Goal: Task Accomplishment & Management: Manage account settings

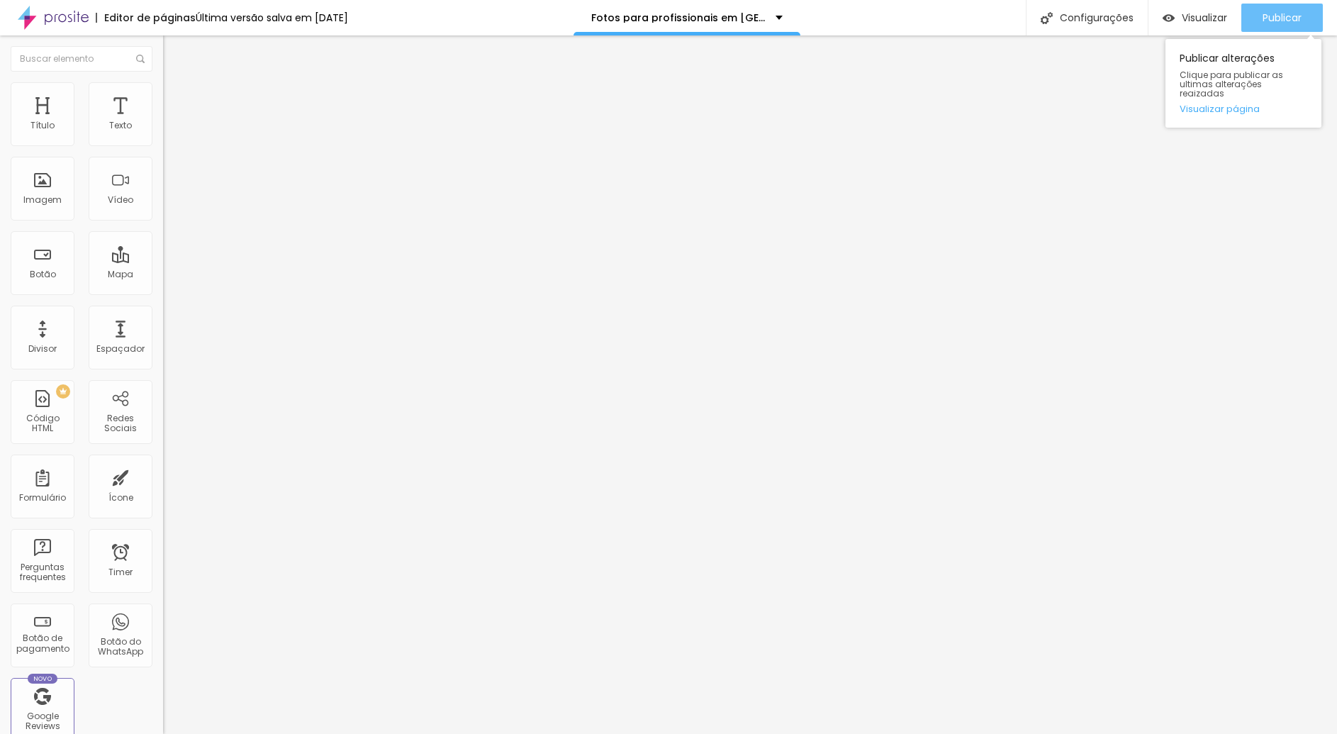
click at [1297, 21] on span "Publicar" at bounding box center [1282, 17] width 39 height 11
click at [1292, 22] on span "Publicar" at bounding box center [1282, 17] width 39 height 11
click at [1290, 19] on span "Publicar" at bounding box center [1282, 17] width 39 height 11
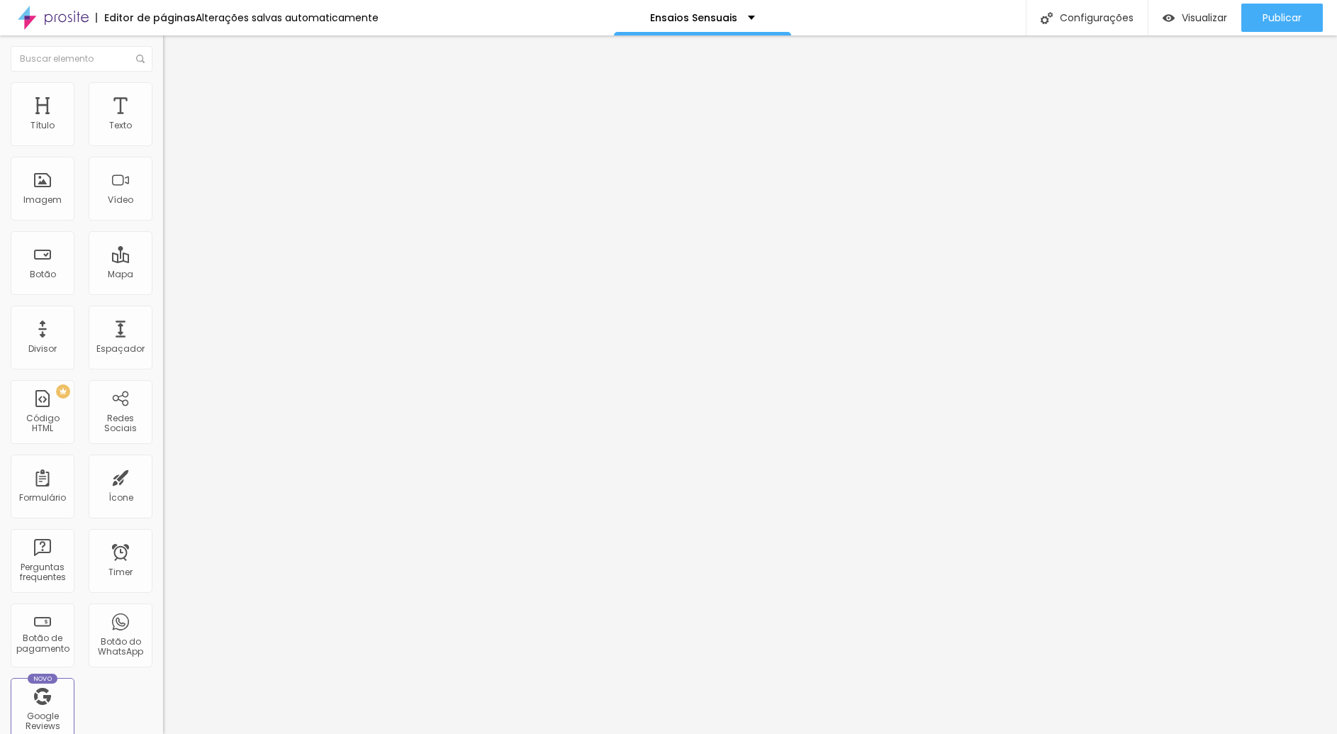
click at [176, 98] on span "Estilo" at bounding box center [187, 92] width 22 height 12
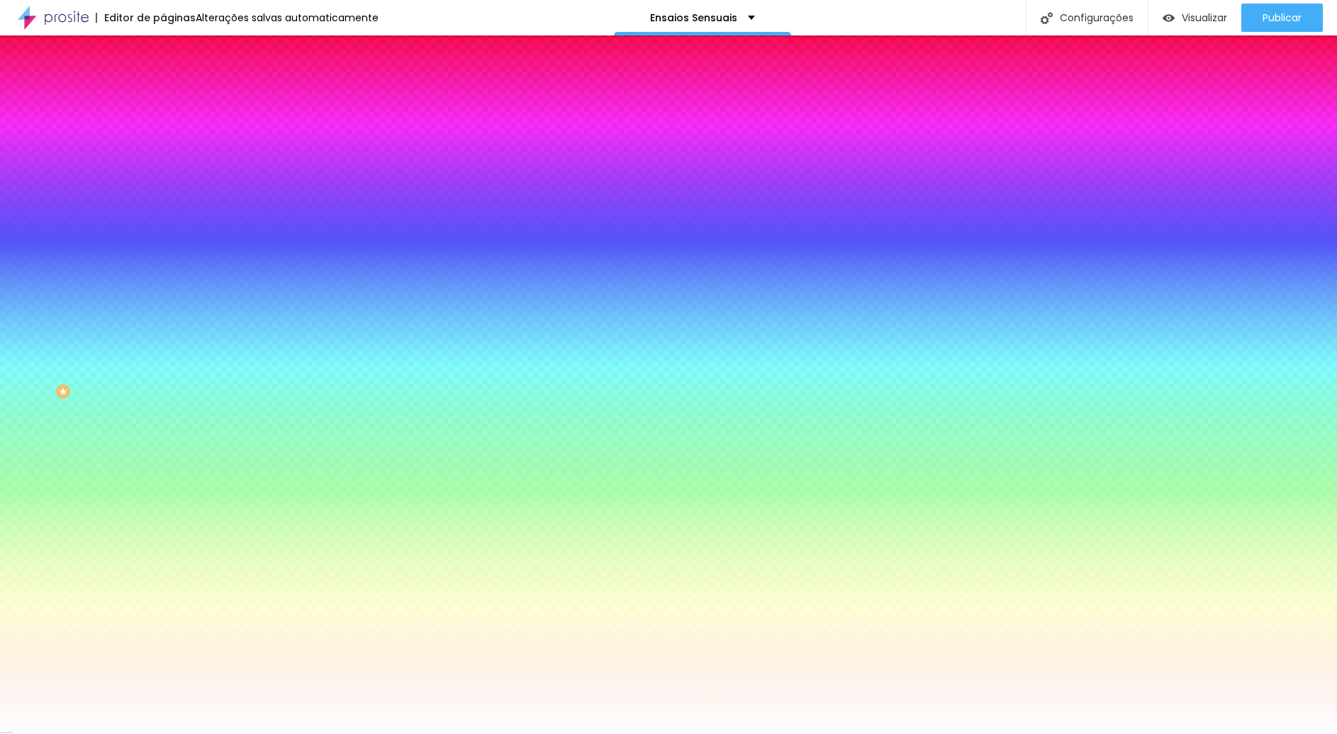
click at [163, 130] on span "Trocar imagem" at bounding box center [201, 124] width 77 height 12
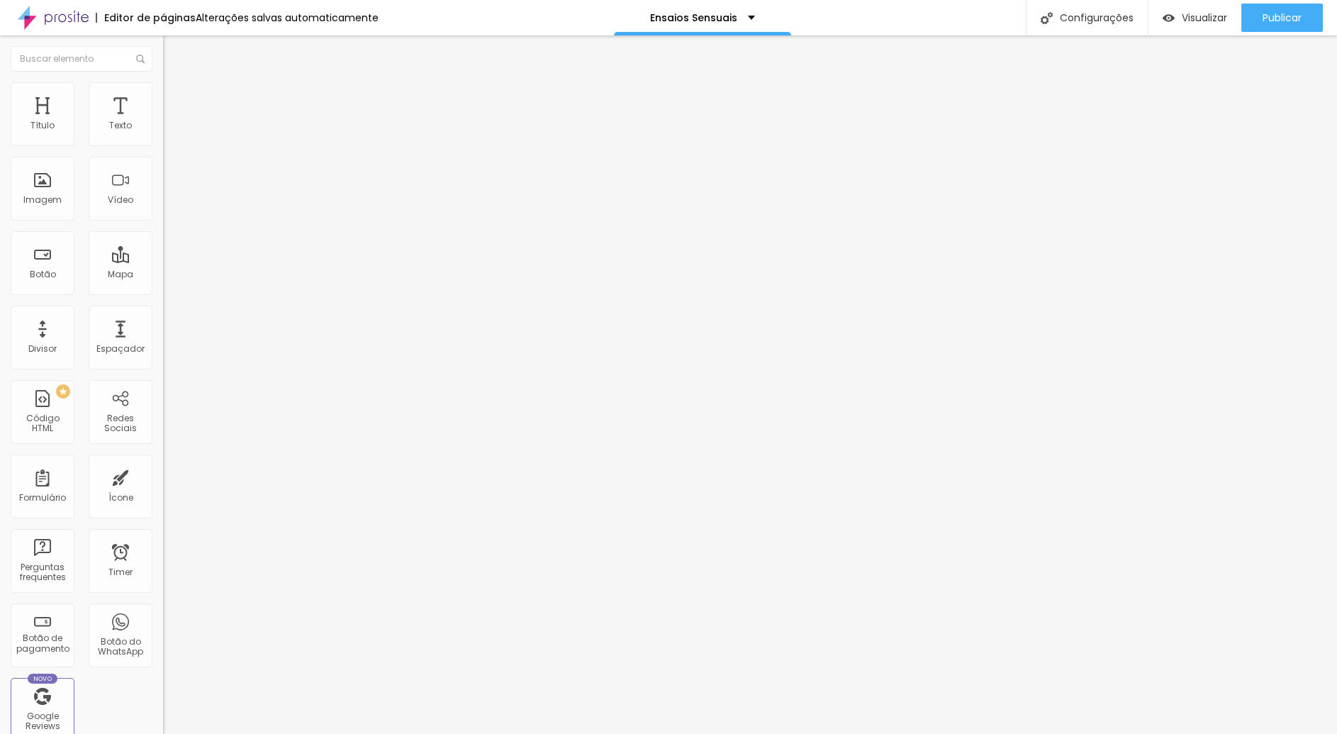
click at [163, 122] on span "Adicionar imagem" at bounding box center [208, 116] width 91 height 12
click at [163, 222] on span "Original" at bounding box center [180, 216] width 34 height 12
click at [163, 247] on span "Quadrado" at bounding box center [186, 241] width 46 height 12
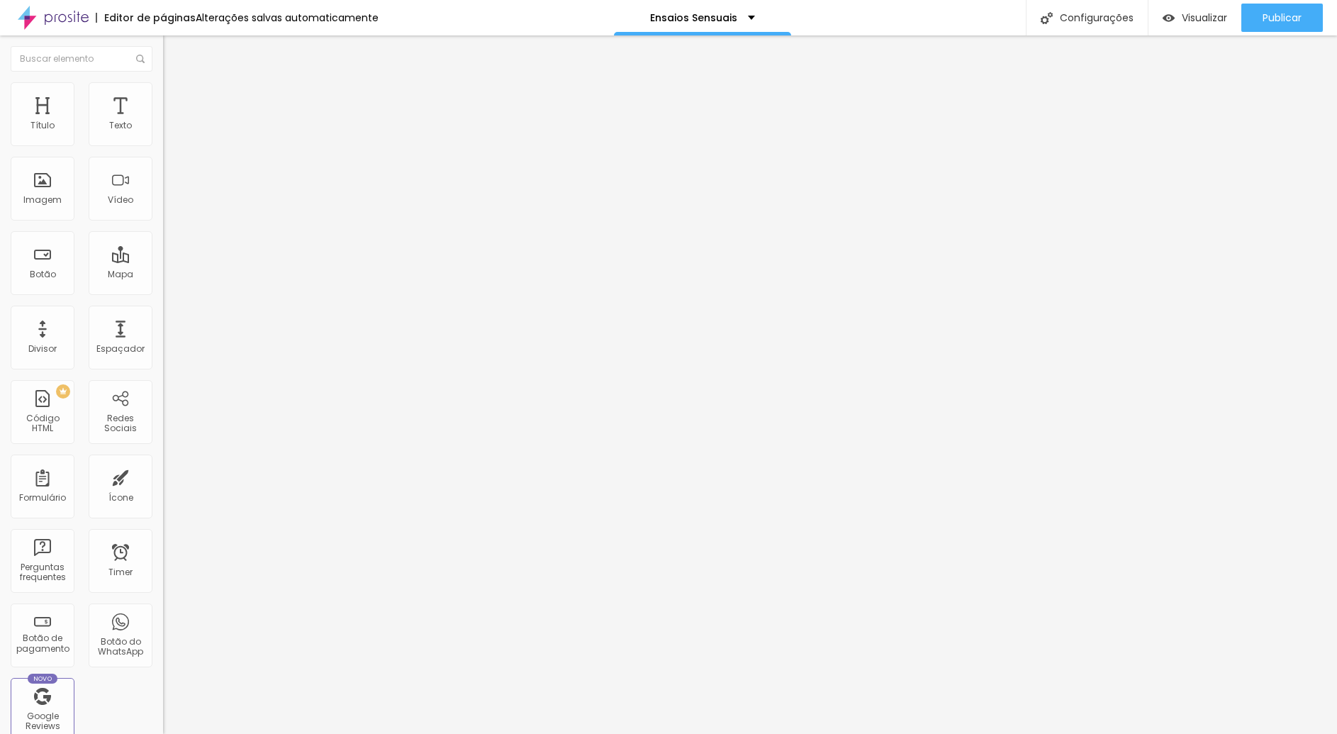
click at [163, 122] on span "Trocar imagem" at bounding box center [201, 116] width 77 height 12
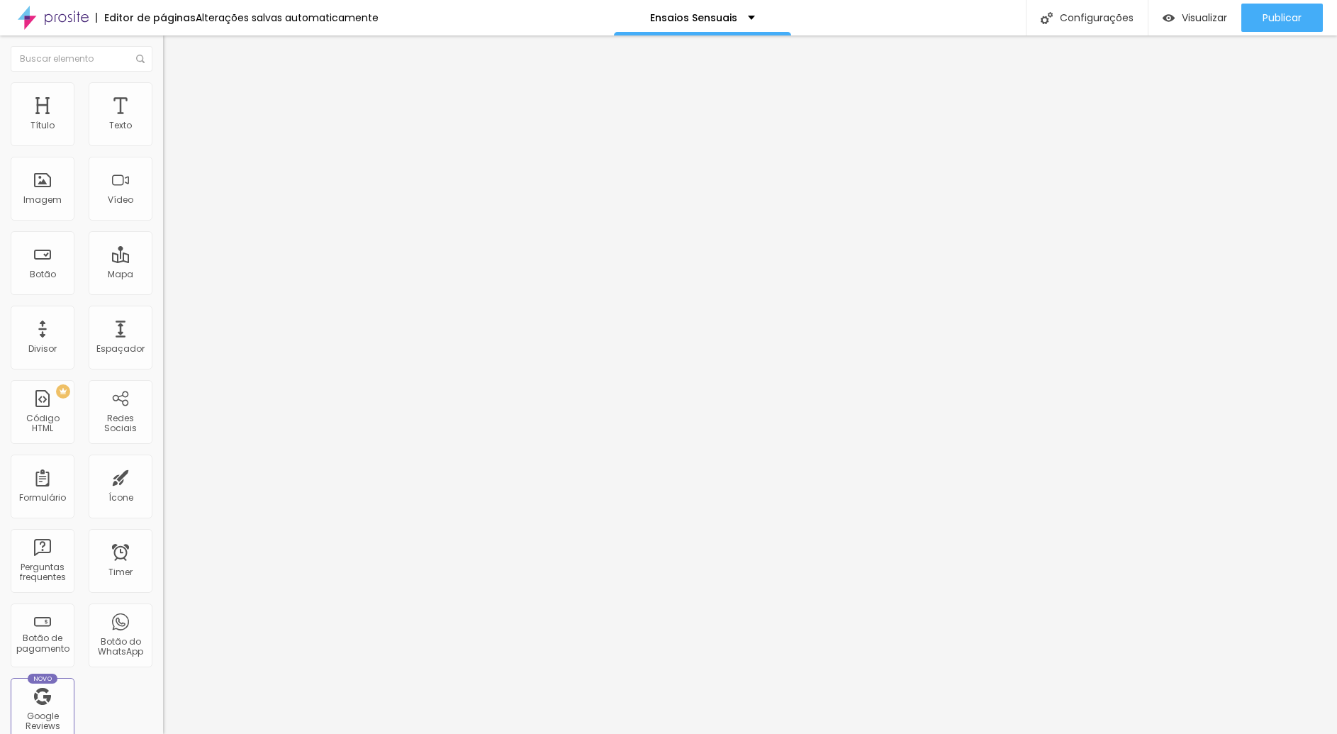
scroll to position [6125, 0]
click at [163, 122] on span "Trocar imagem" at bounding box center [201, 116] width 77 height 12
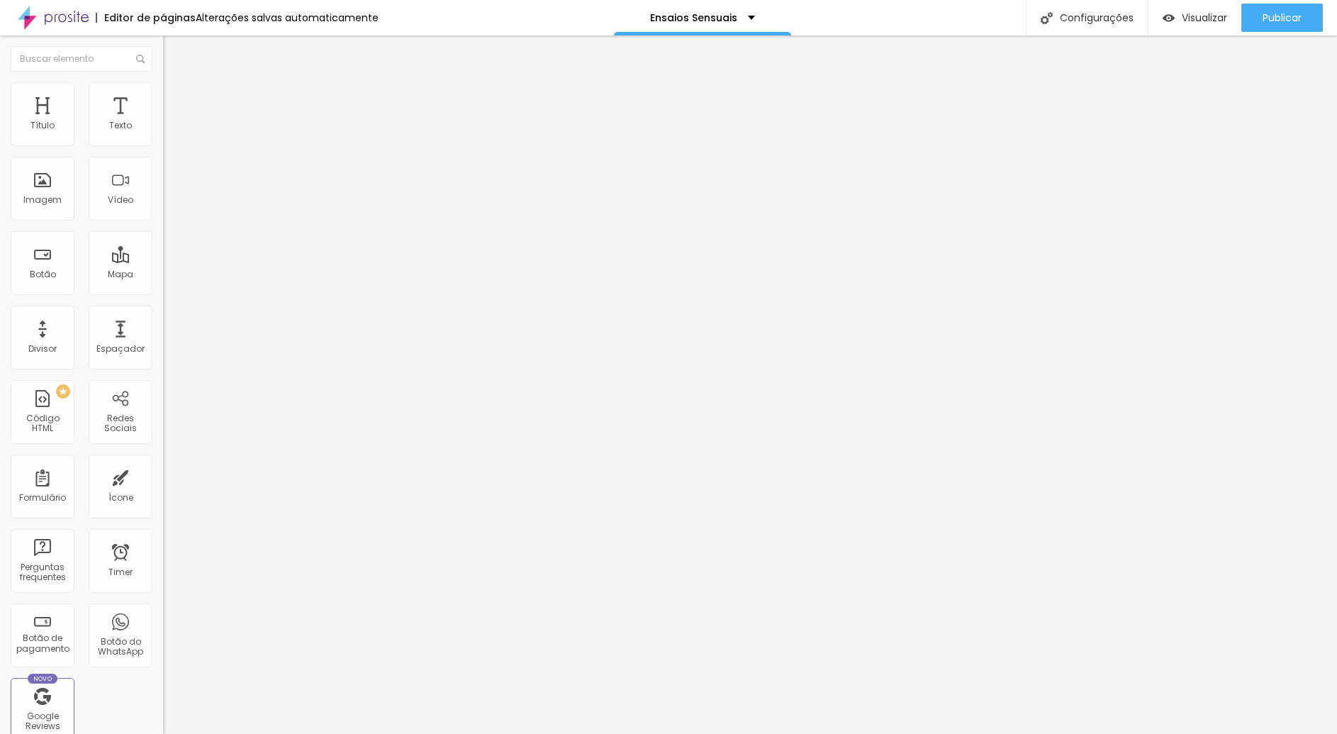
click at [163, 122] on span "Trocar imagem" at bounding box center [201, 116] width 77 height 12
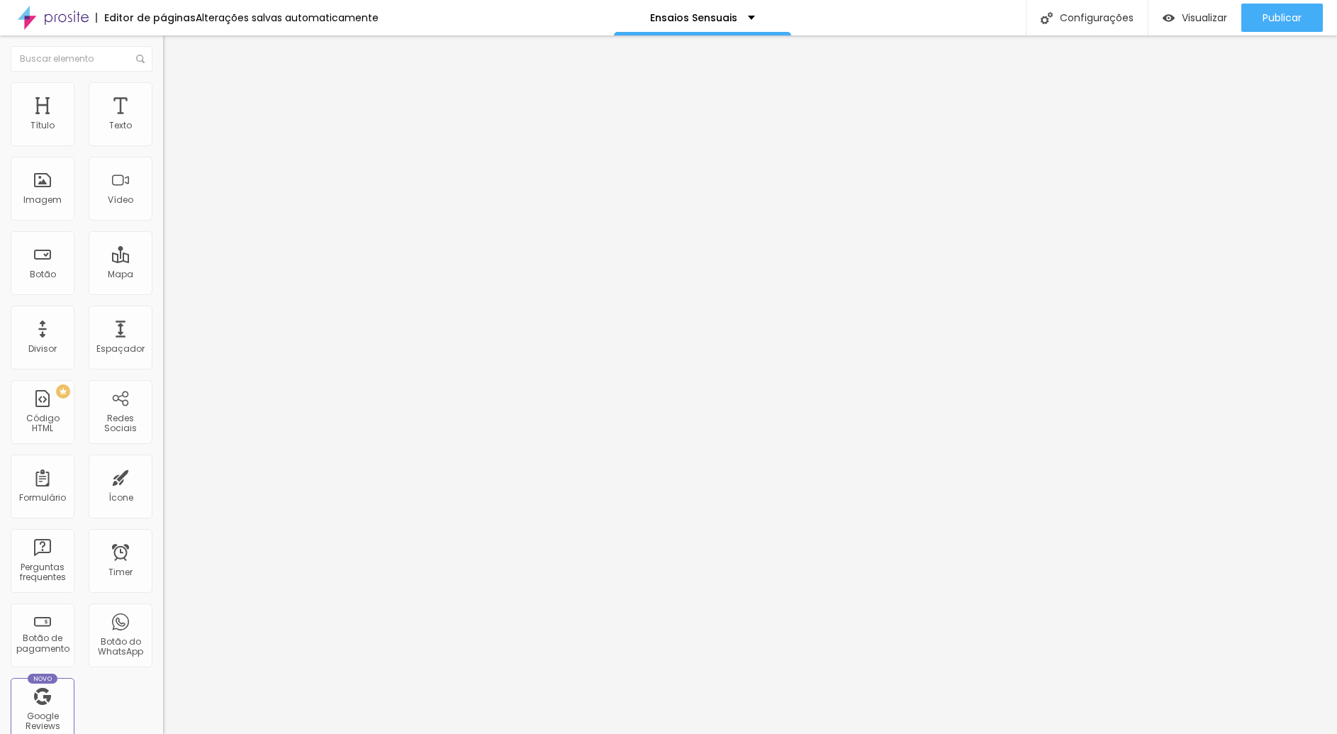
click at [163, 122] on span "Trocar imagem" at bounding box center [201, 116] width 77 height 12
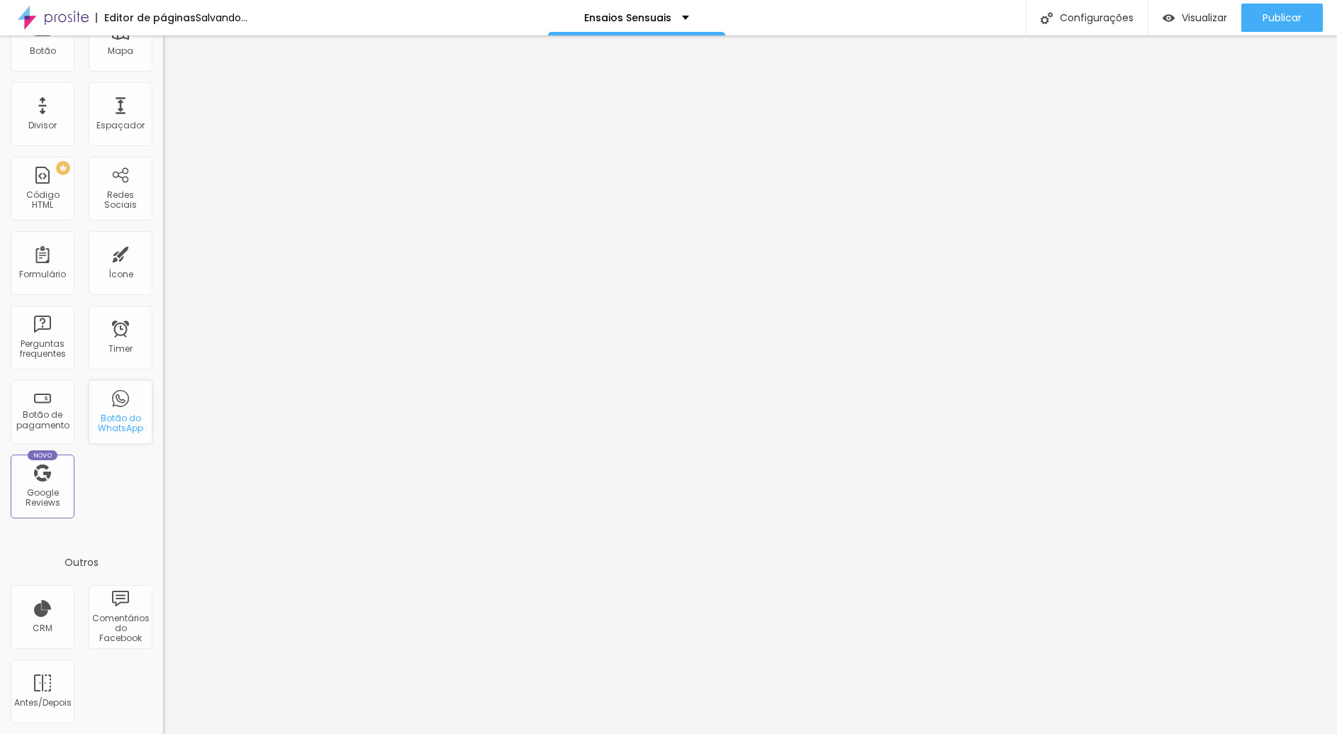
scroll to position [0, 0]
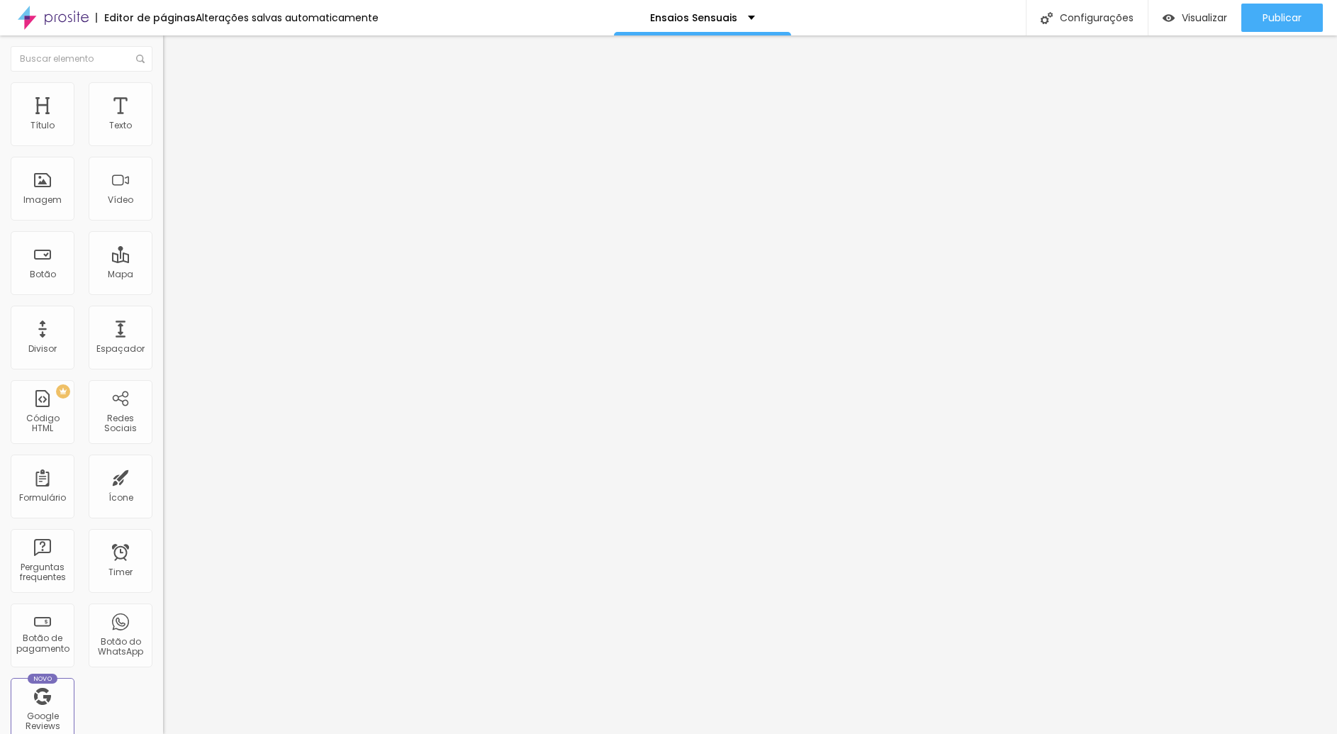
click at [163, 122] on span "Trocar imagem" at bounding box center [201, 116] width 77 height 12
click at [1197, 15] on span "Visualizar" at bounding box center [1204, 17] width 45 height 11
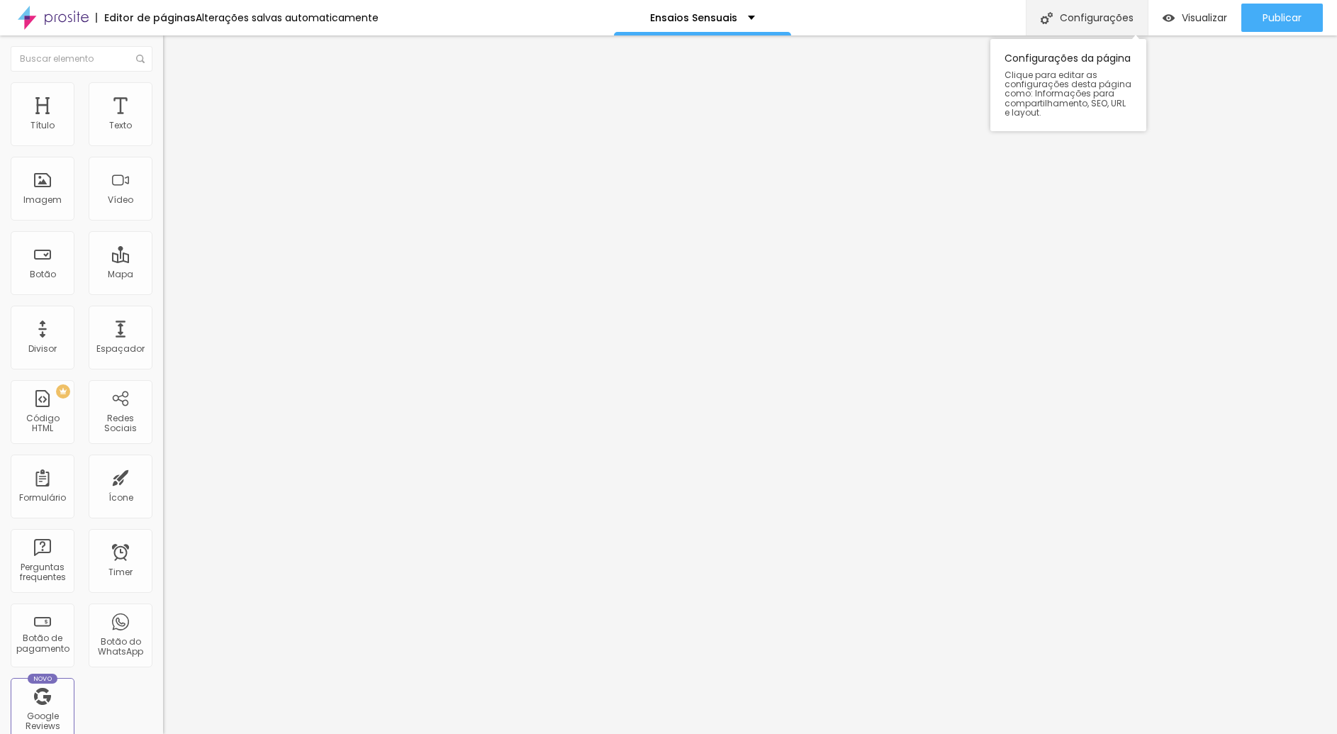
click at [1099, 13] on div "Configurações" at bounding box center [1087, 17] width 122 height 35
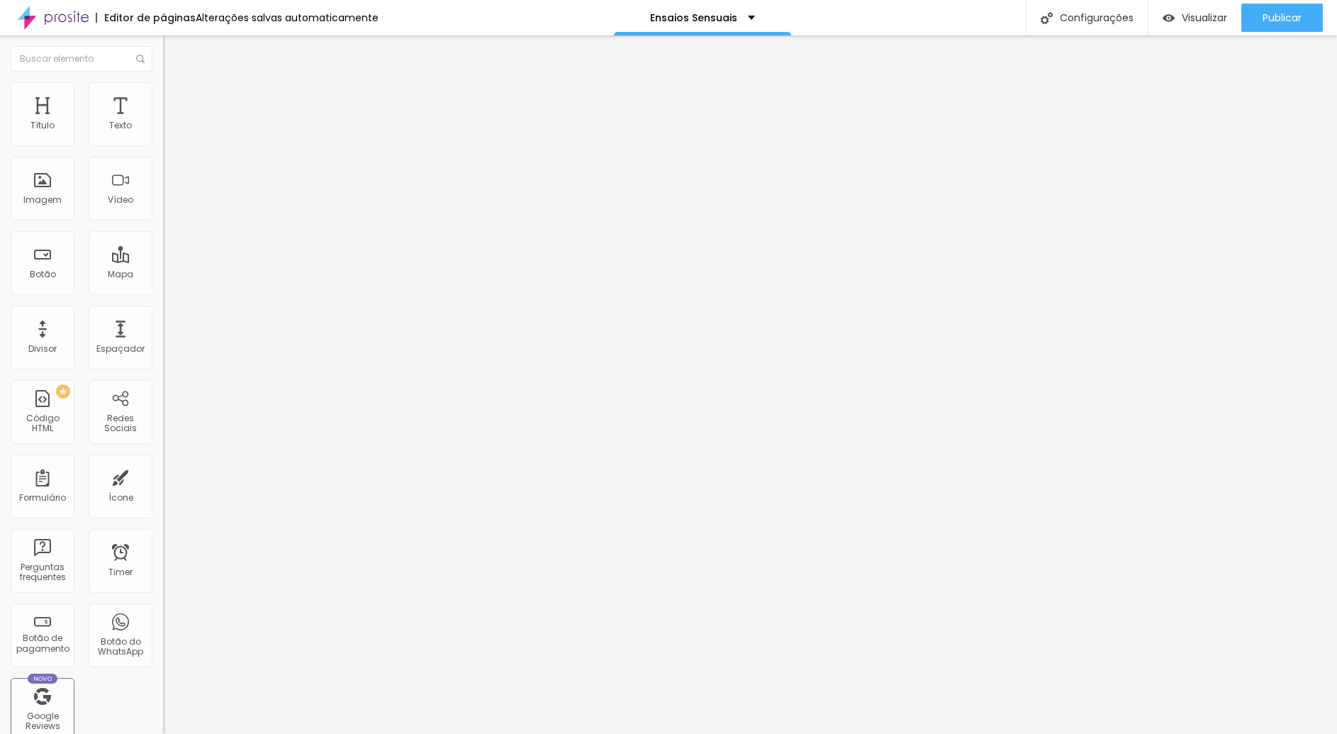
paste input "os Sensuais Profissionais para Mulheres em Balneário Camboriú"
type input "Fotos Sensuais Profissionais para Mulheres em Balneário Camboriú"
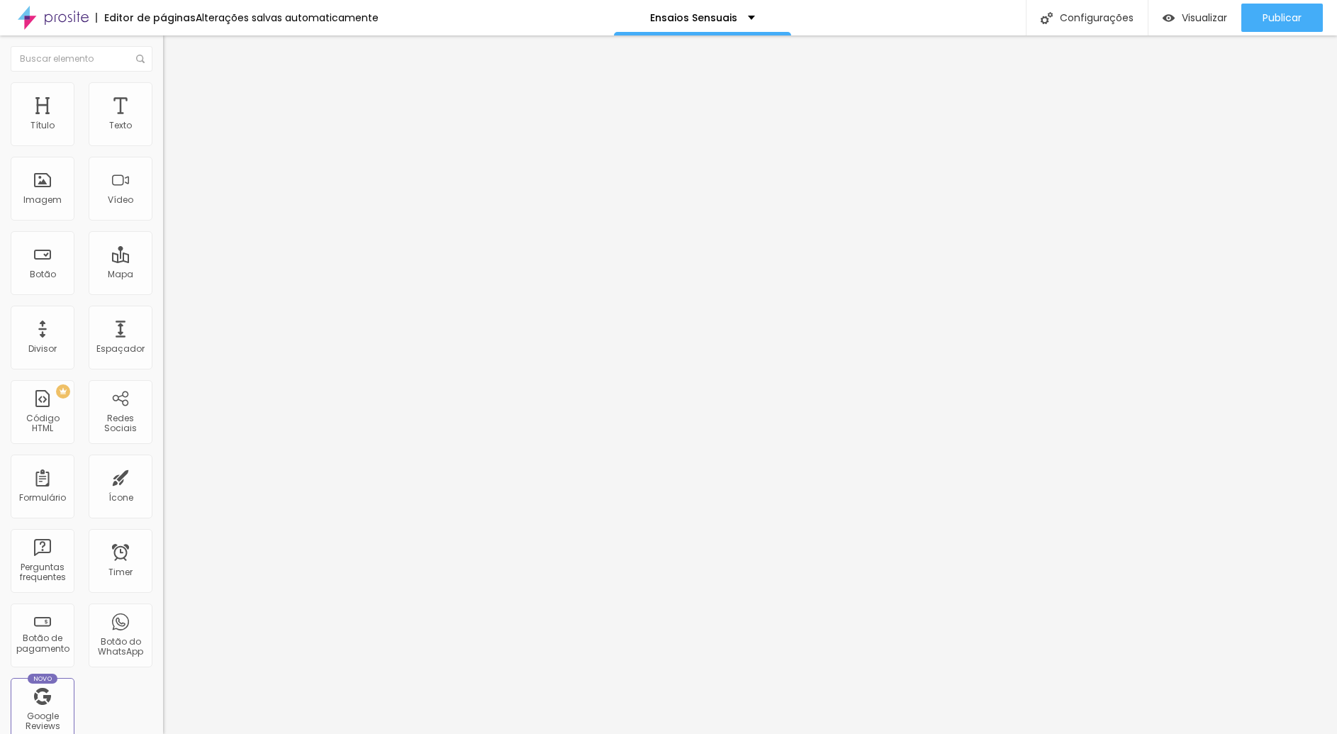
paste input "os Sensuais Profissionais para Mulheres em Balneário Camboriú"
type input "Fotos Sensuais Profissionais para Mulheres em Balneário Camboriú"
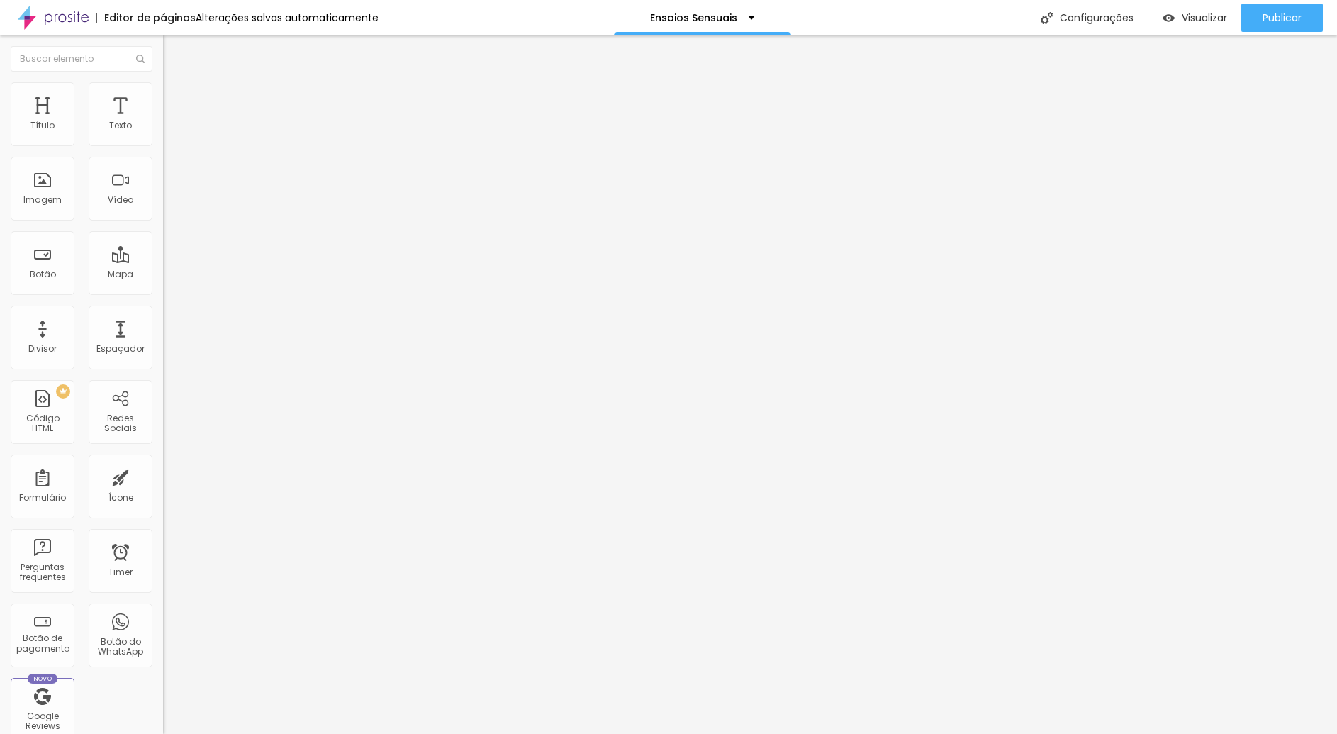
paste textarea "Ensaio sensual feminino em Balneário Camboriú com fotos profissionais, elegante…"
type textarea "Ensaio sensual feminino em Balneário Camboriú com fotos profissionais, elegante…"
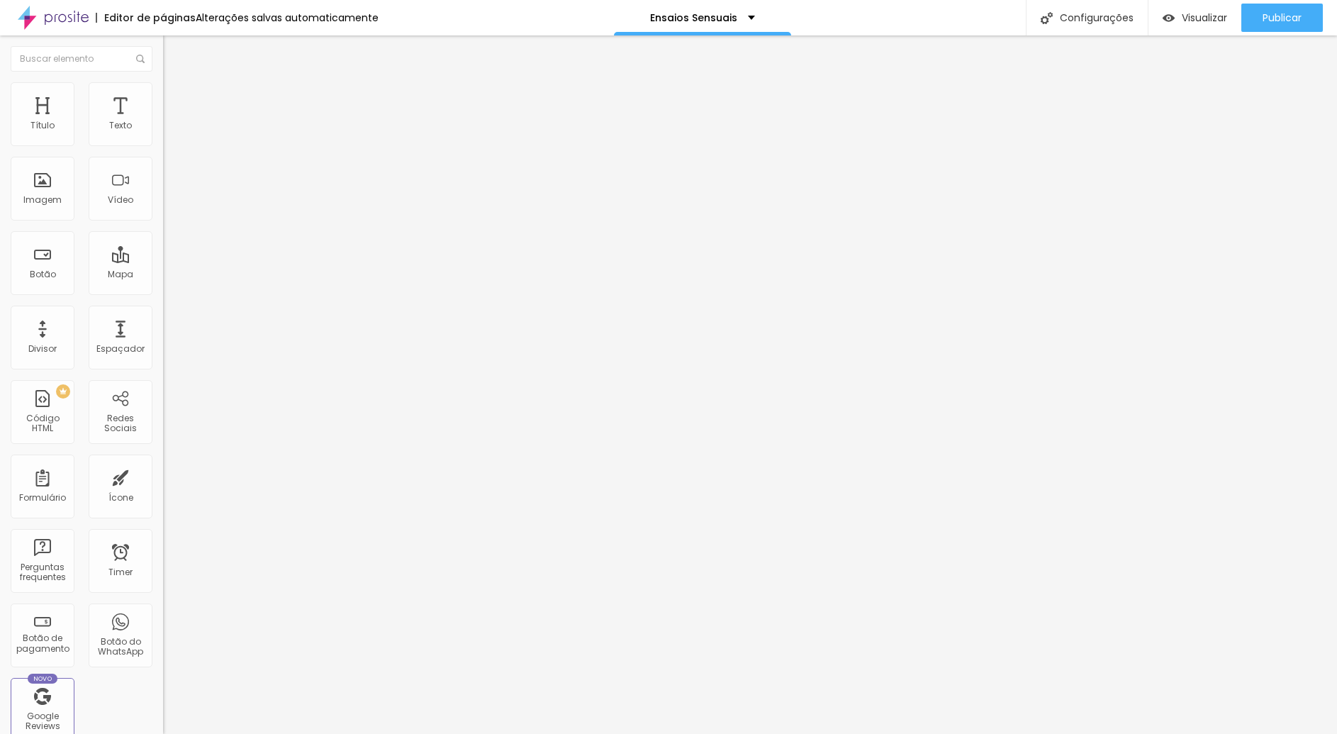
paste textarea "Ensaio sensual feminino em Balneário Camboriú com fotos profissionais, elegante…"
type textarea "Ensaio sensual feminino em Balneário Camboriú com fotos profissionais, elegante…"
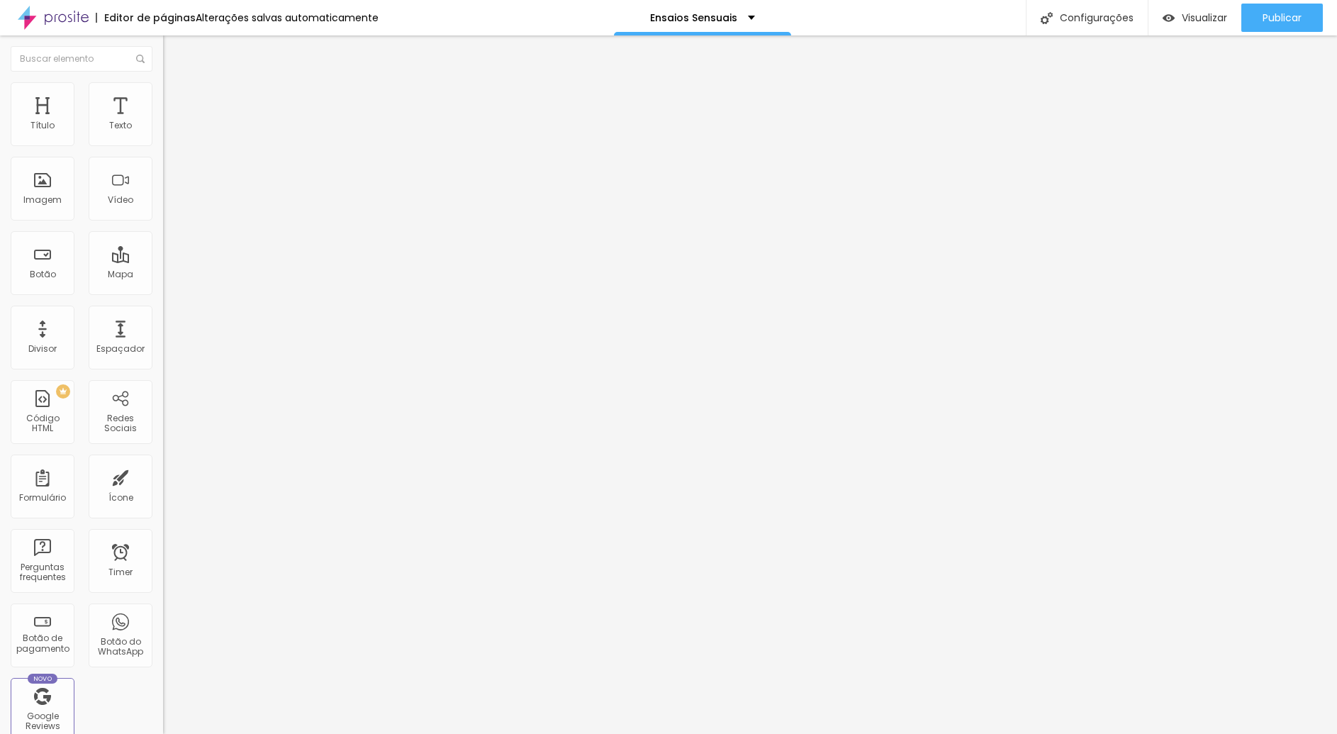
paste textarea "ensaio sensual feminino Balneário Camboriú sessão de fotos sensuais em Balneári…"
type textarea "ensaio sensual feminino Balneário Camboriú sessão de fotos sensuais em Balneári…"
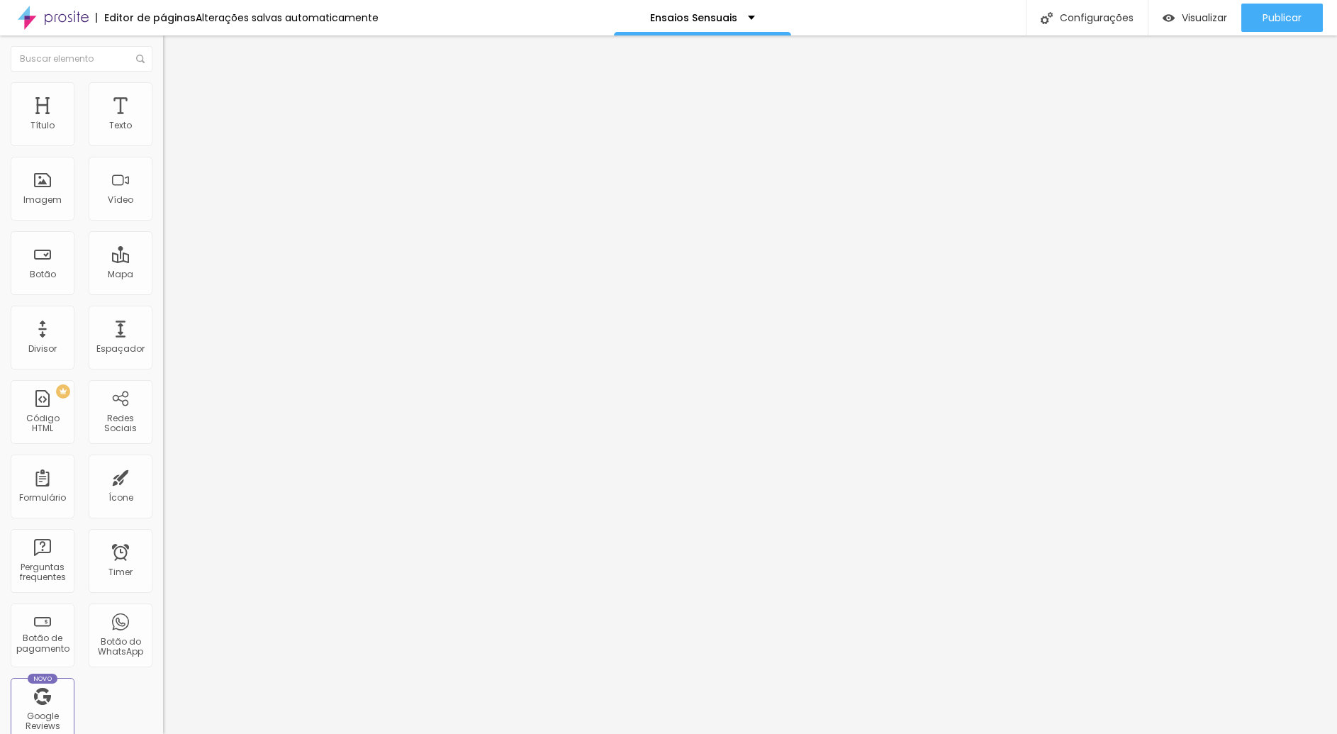
scroll to position [36, 0]
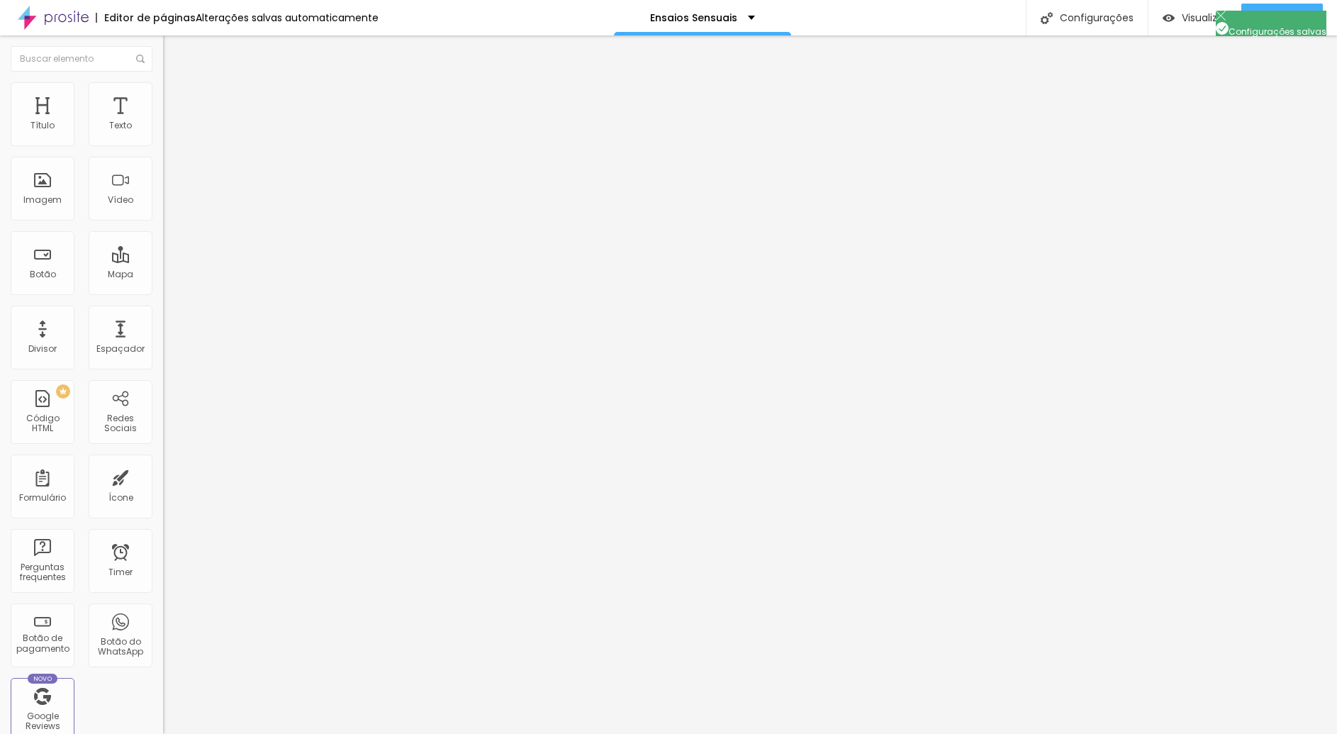
click at [1270, 16] on span "Publicar" at bounding box center [1282, 17] width 39 height 11
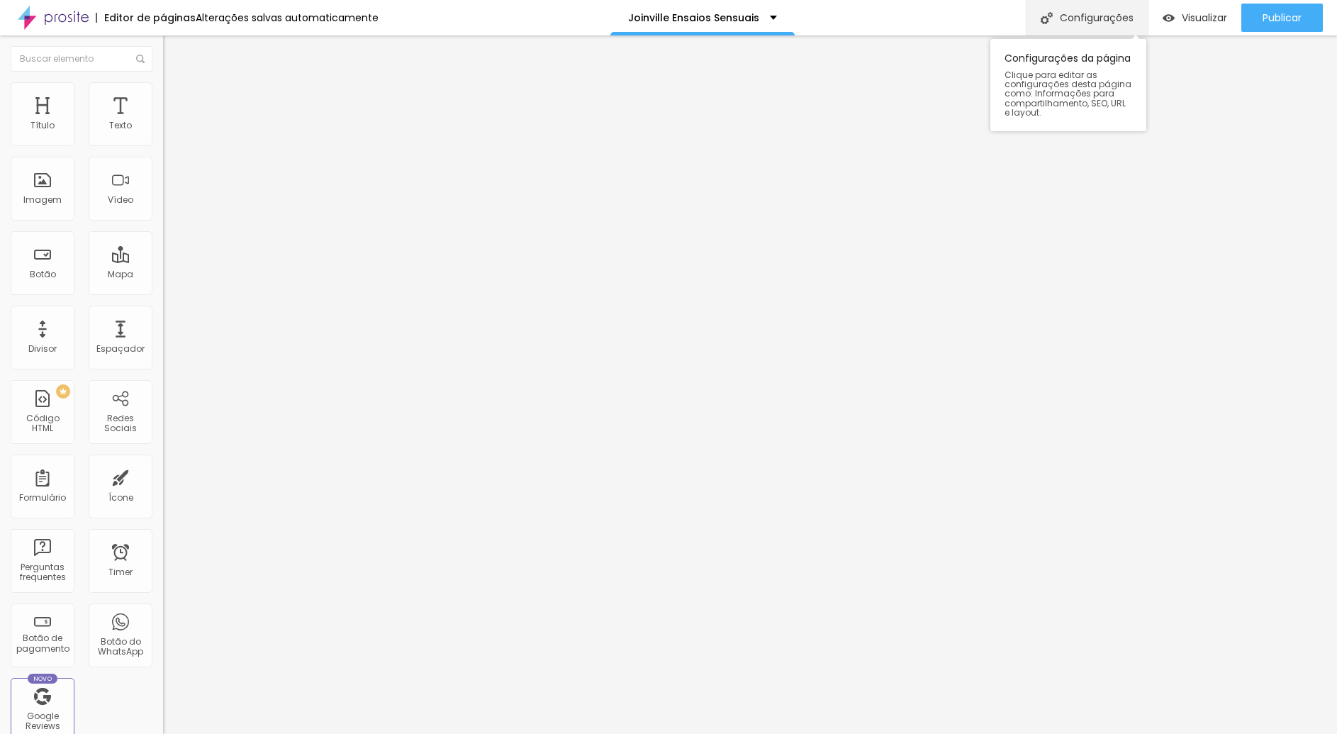
click at [1112, 18] on div "Configurações" at bounding box center [1087, 17] width 122 height 35
drag, startPoint x: 685, startPoint y: 279, endPoint x: 531, endPoint y: 265, distance: 154.4
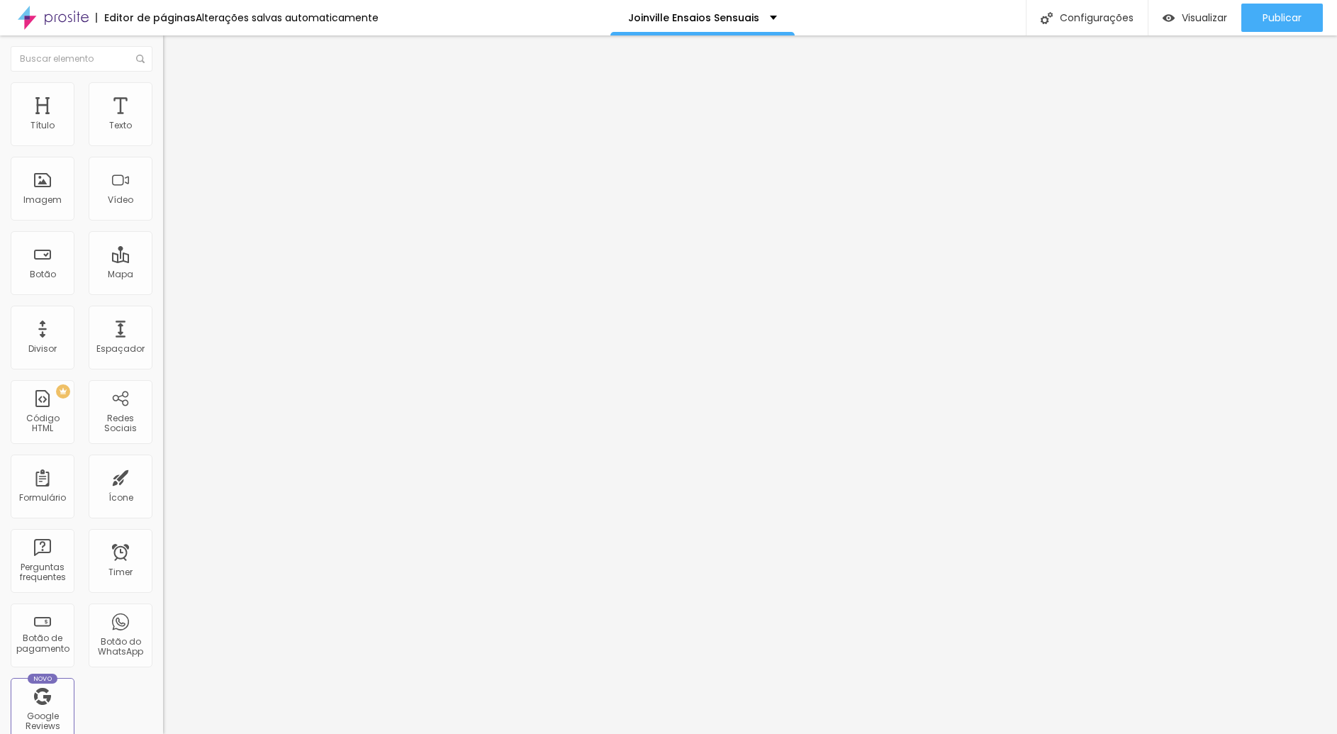
paste input "Ensaio Sensual Feminino em Joinville – Fotos Profissionais e Discretas"
type input "Ensaio Sensual Feminino em Joinville – Fotos Profissionais e Discretas"
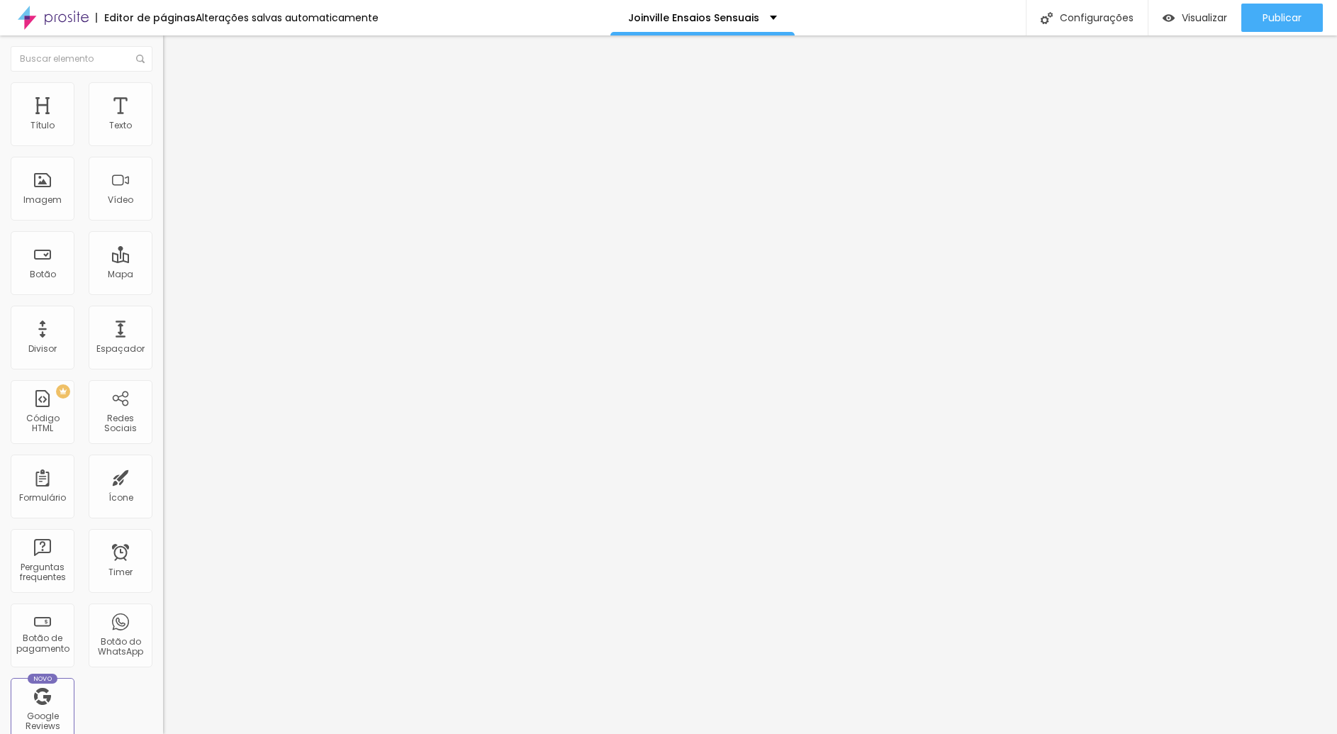
paste input "Ensaio Sensual Feminino em Joinville – Fotos Profissionais e Discretas"
type input "Ensaio Sensual Feminino em Joinville – Fotos Profissionais e Discretas"
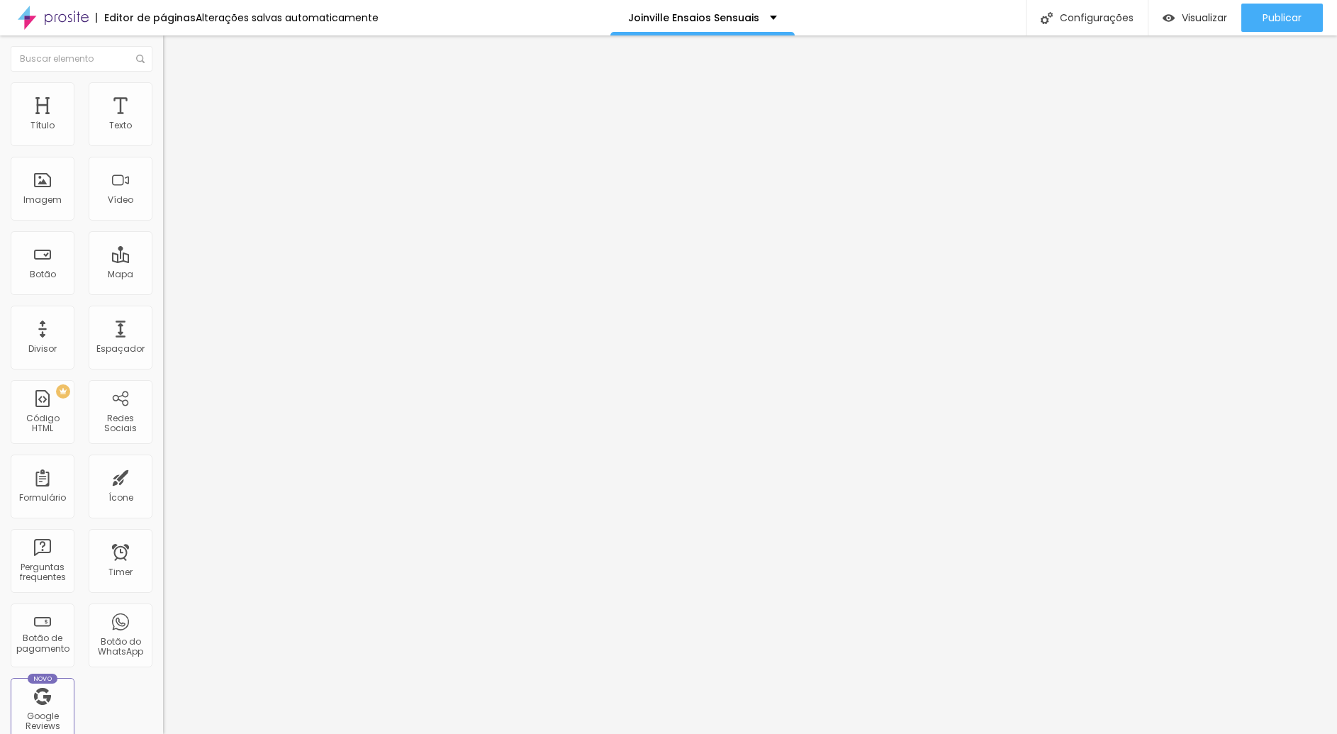
paste textarea "Joinville com fotos profissionais, elegantes e discretas. Ideal para uso pessoa…"
type textarea "Ensaio sensual feminino em Joinville com fotos profissionais, elegantes e discr…"
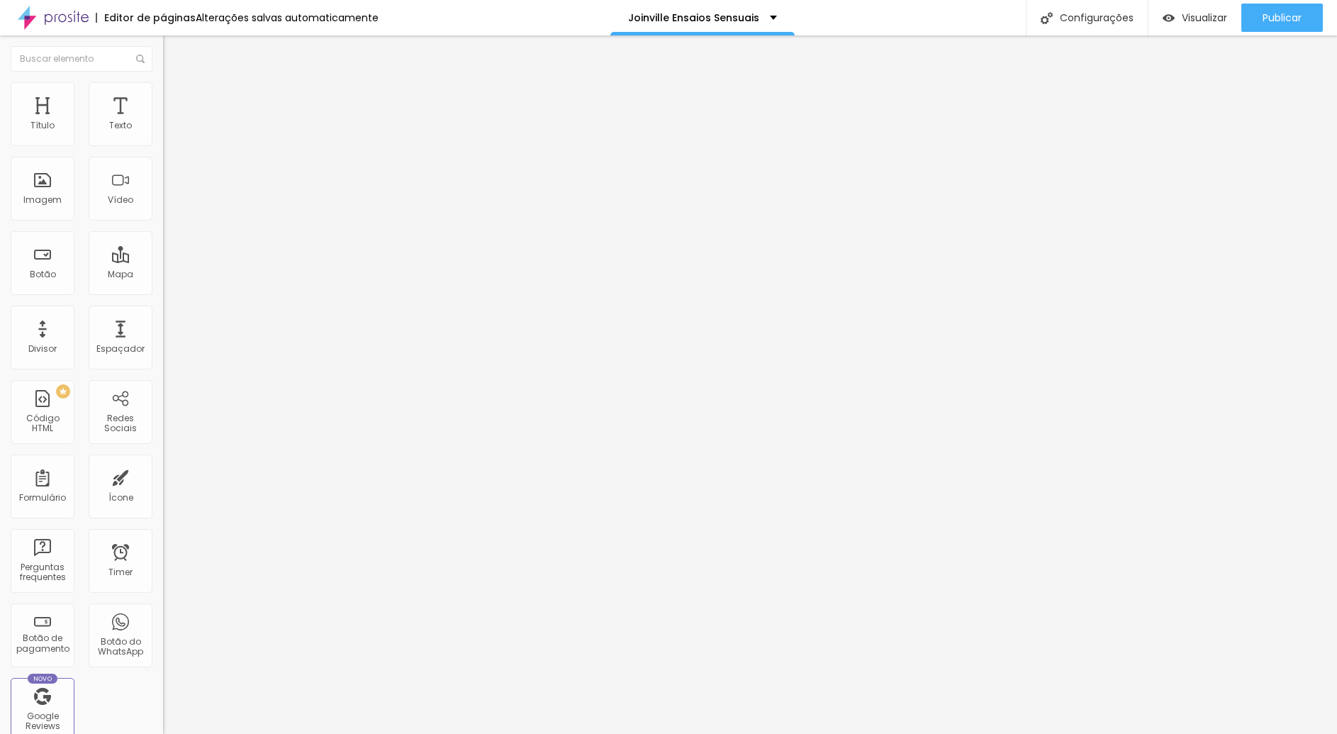
paste textarea "Joinville com fotos profissionais, elegantes e discretas. Ideal para uso pessoa…"
type textarea "Ensaio sensual feminino em Joinville com fotos profissionais, elegantes e discr…"
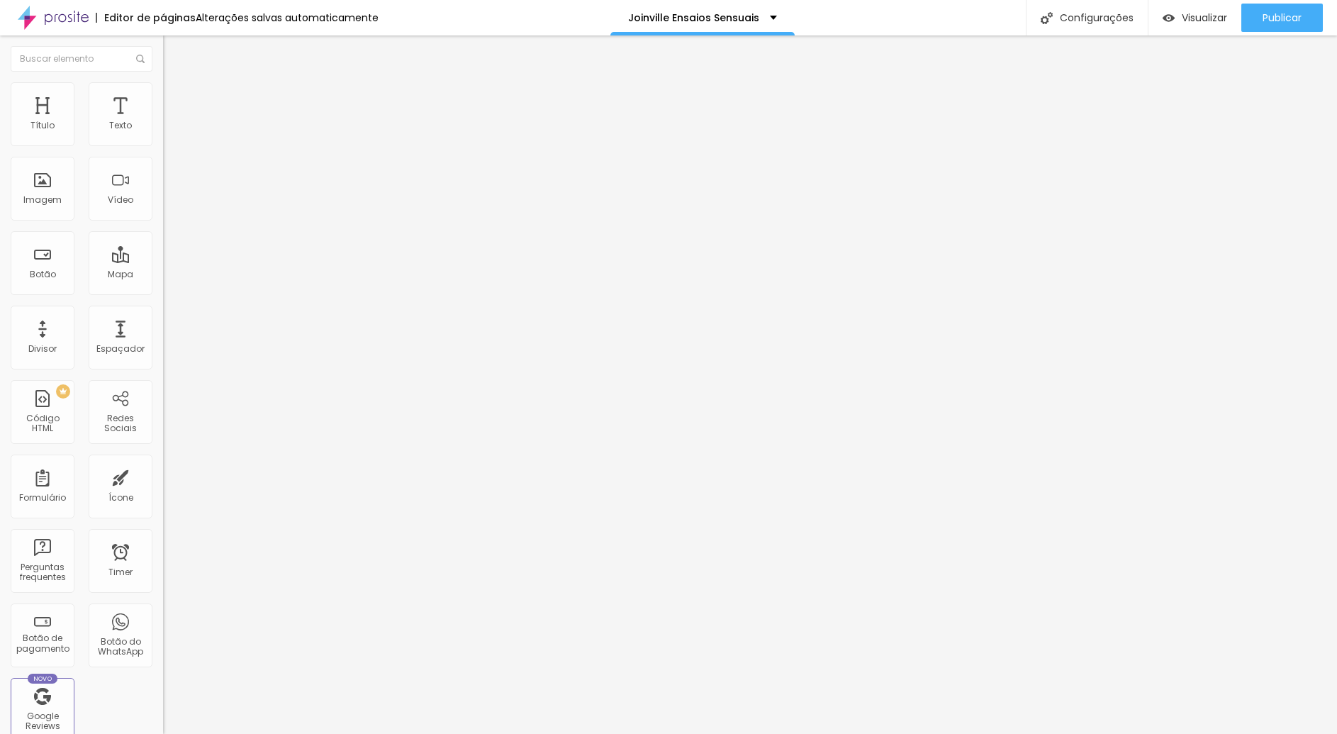
paste textarea "Joinville sessão de fotos sensuais em Joinville fotografia sensual para mulhere…"
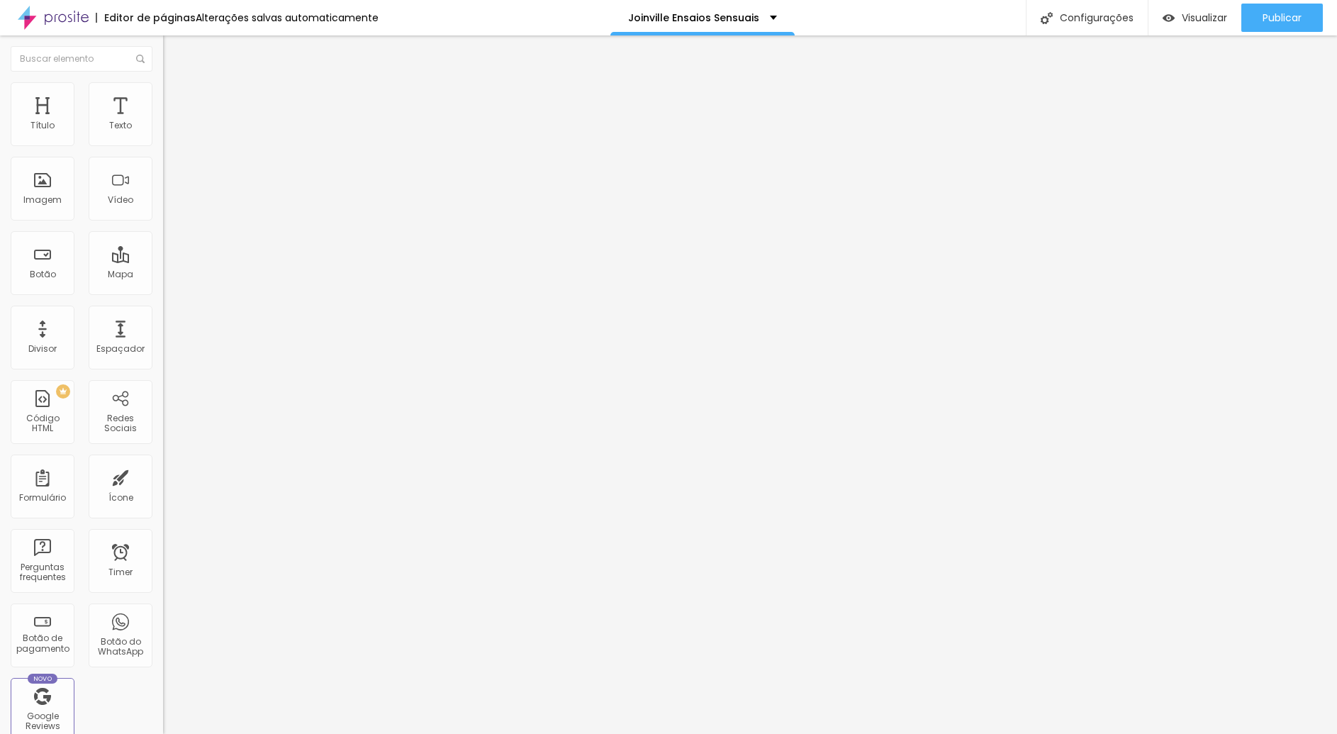
type textarea "ensaio sensual feminino Joinville sessão de fotos sensuais em Joinville fotogra…"
click at [1272, 21] on span "Publicar" at bounding box center [1282, 17] width 39 height 11
click at [1103, 21] on div "Configurações" at bounding box center [1087, 17] width 122 height 35
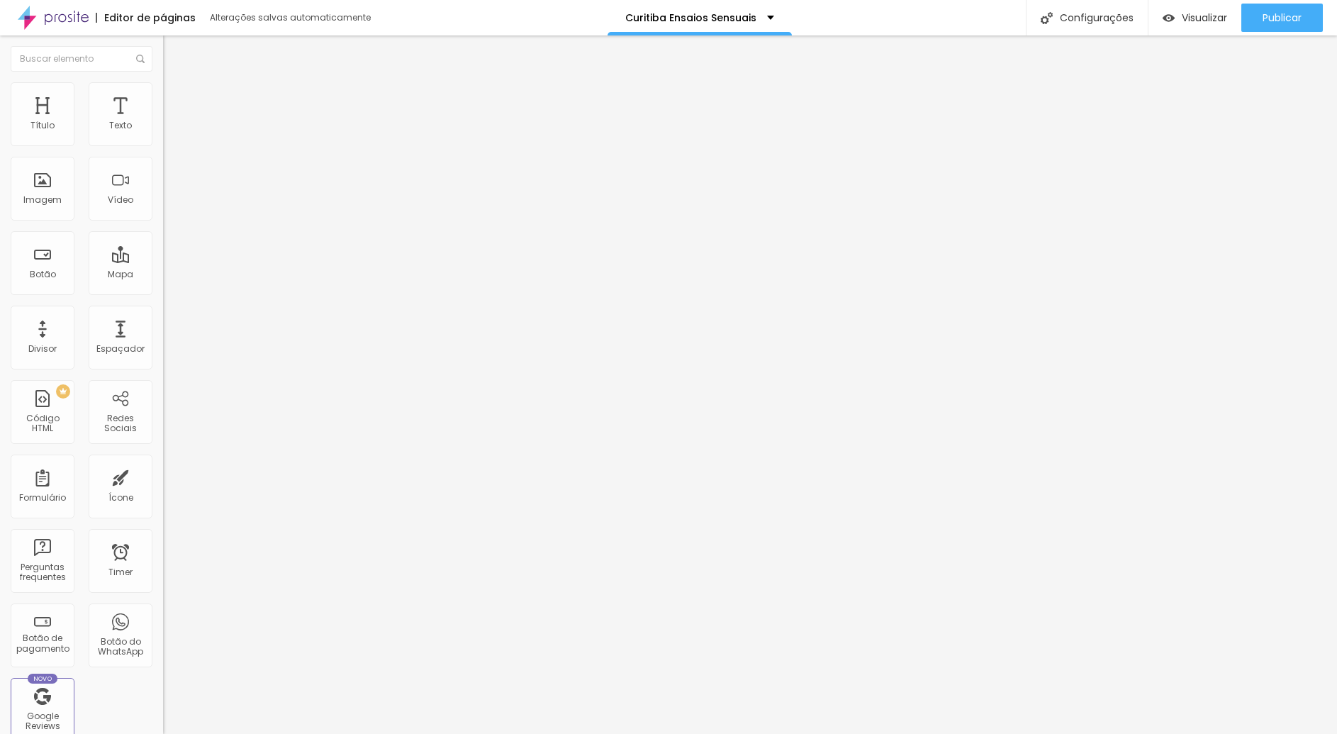
paste input "Curitiba – Elegância, Discrição e Profissionalismo"
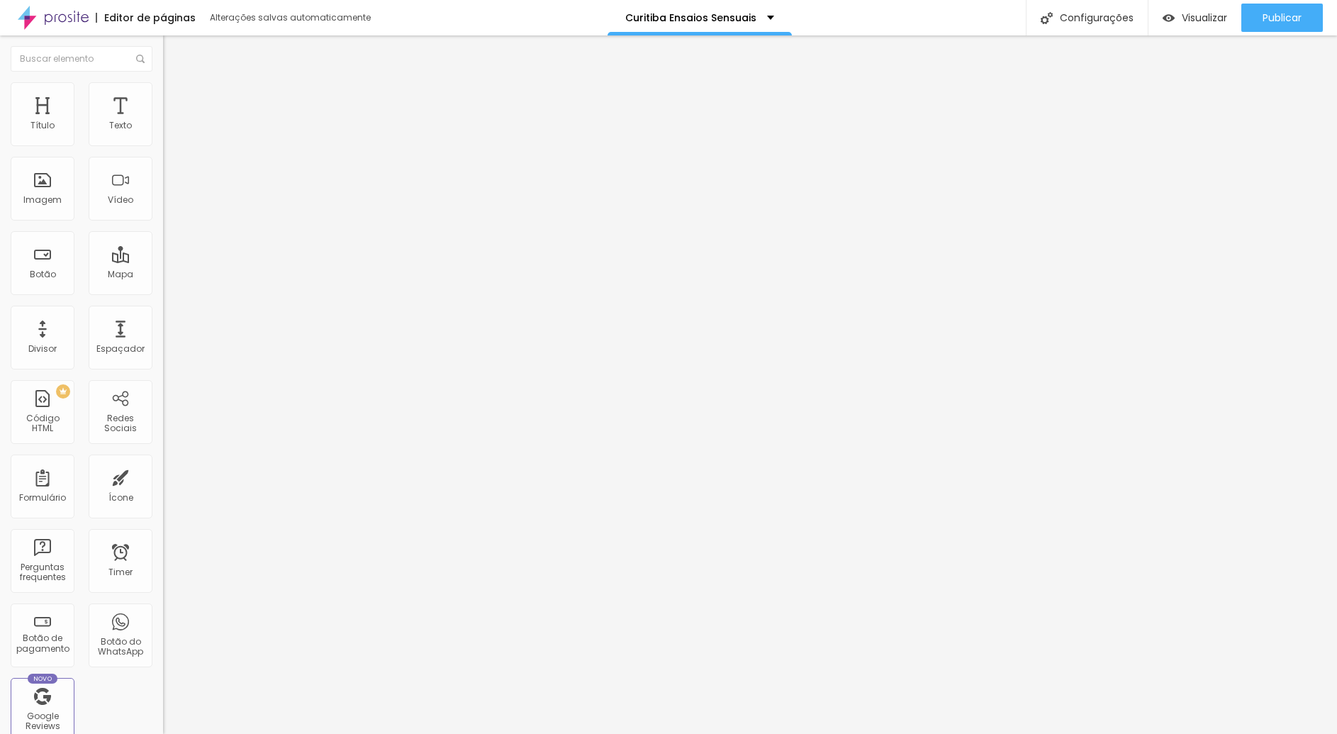
scroll to position [0, 4]
type input "Ensaio Sensual Feminino em Curitiba – Elegância, Discrição e Profissionalismo"
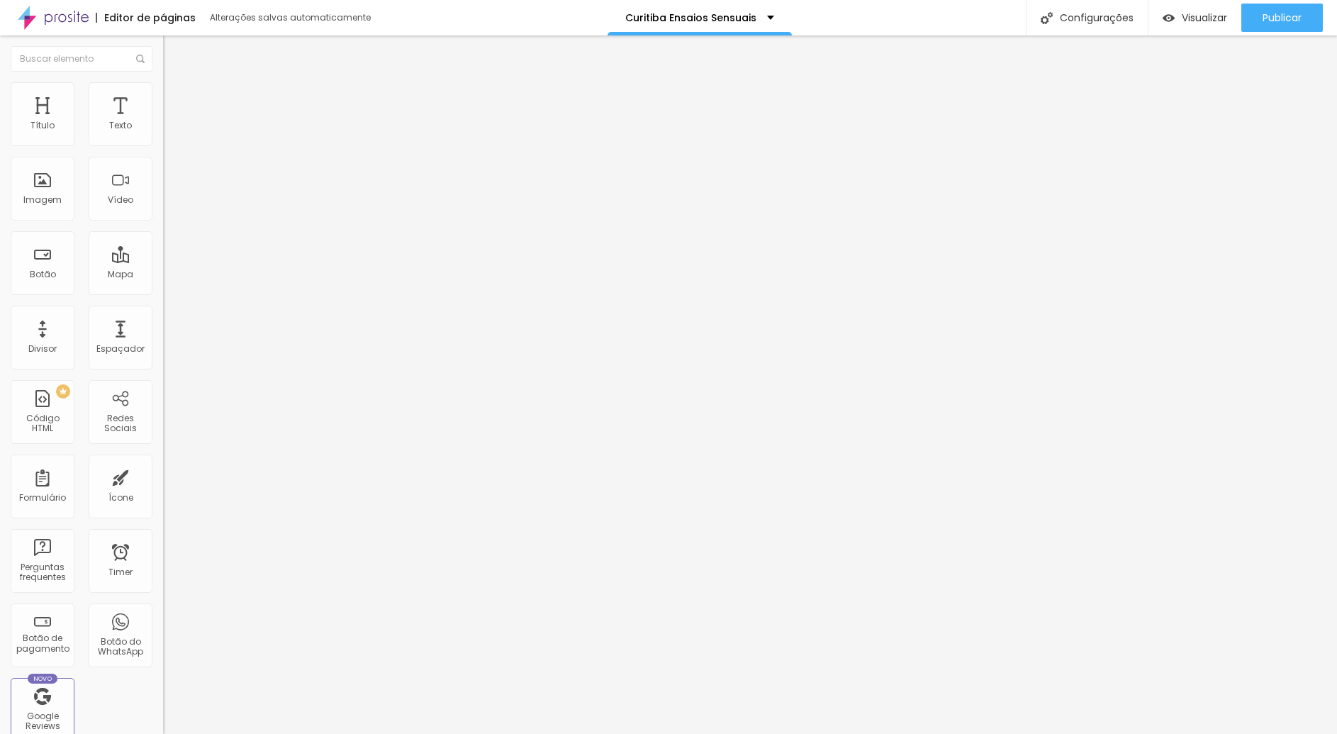
paste input "Curitiba – Elegância, Discrição e Profissionalismo"
type input "Ensaio Sensual Feminino em Curitiba – Elegância, Discrição e Profissionalismo"
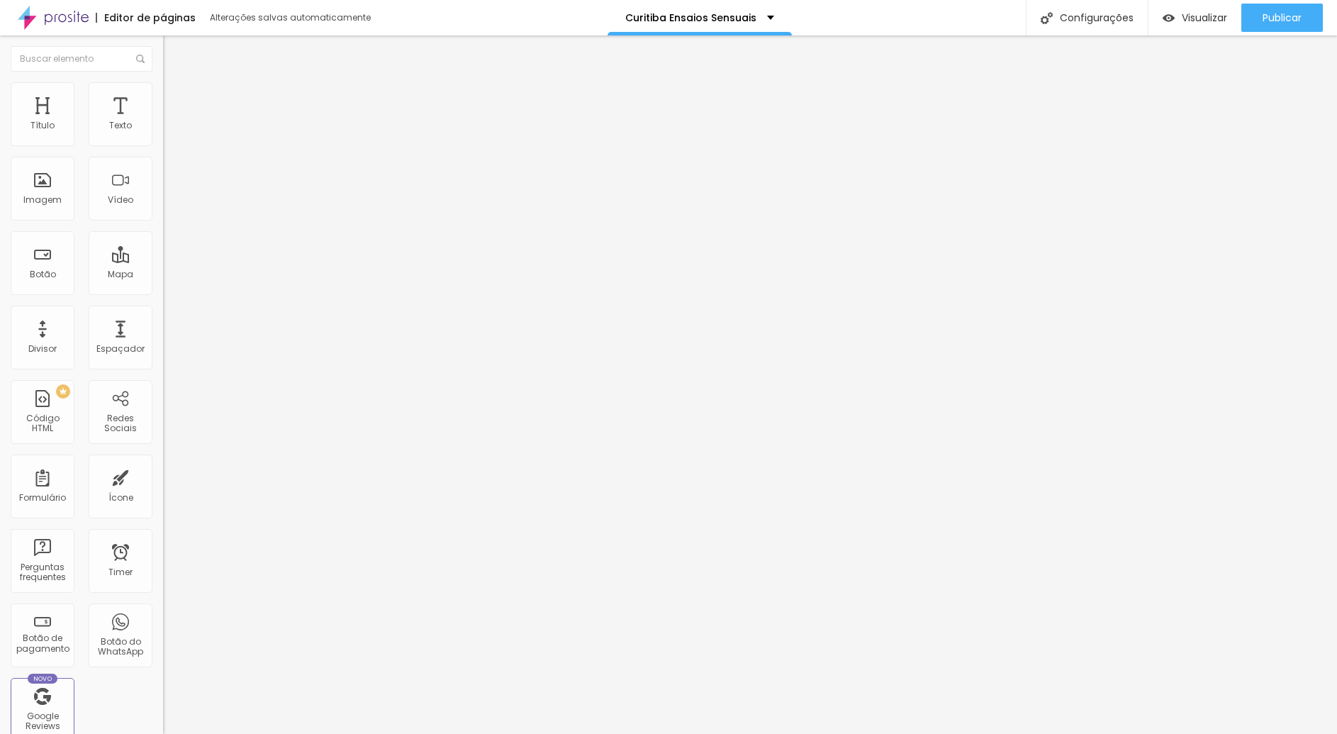
scroll to position [0, 0]
paste textarea "Fotografia sensual feminina em Curitiba com estilo, empoderamento e discrição. …"
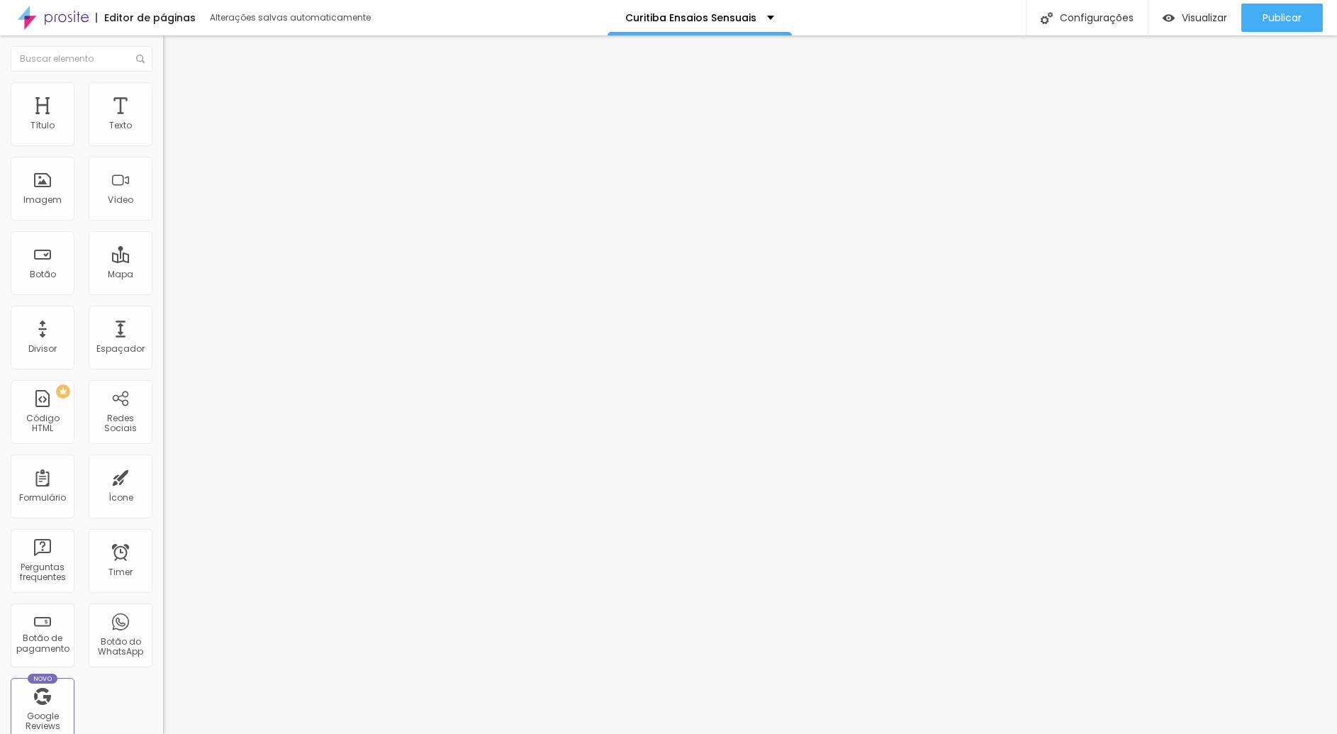
type textarea "Fotografia sensual feminina em Curitiba com estilo, empoderamento e discrição. …"
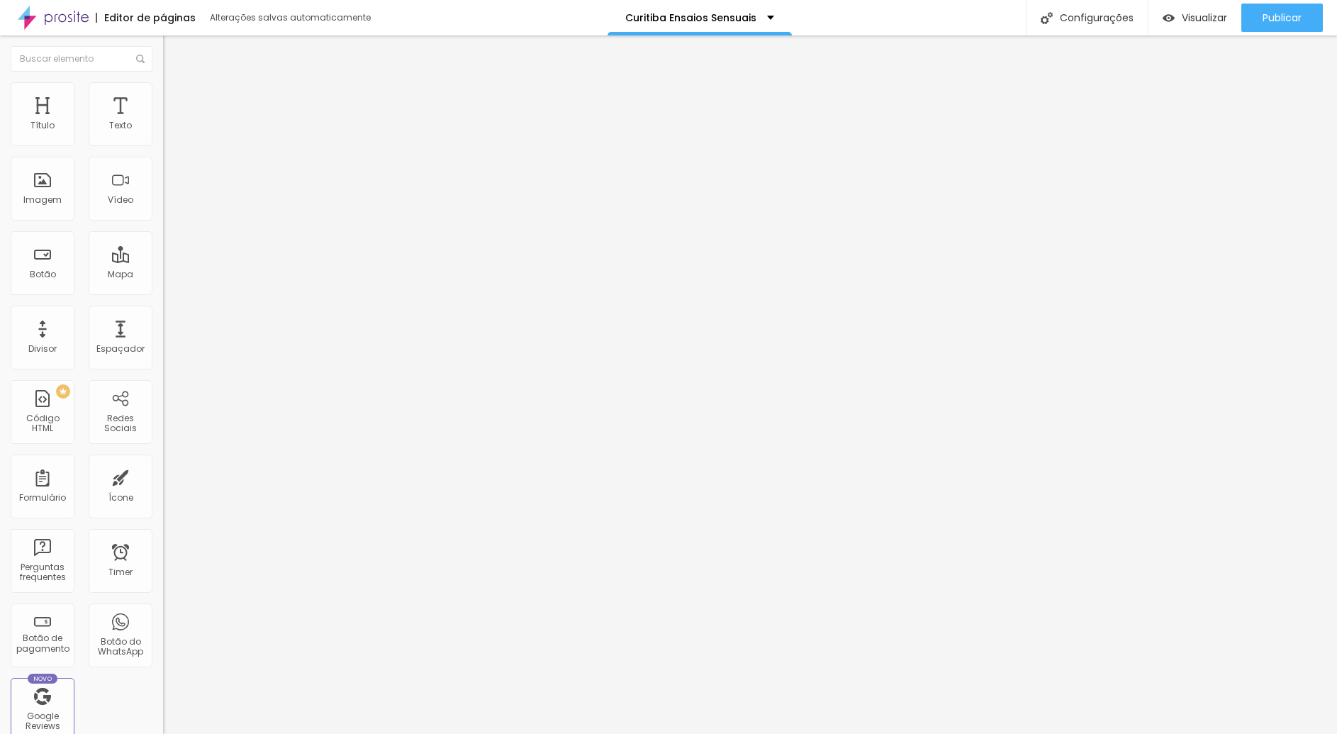
paste textarea "Fotografia sensual feminina em Curitiba com estilo, empoderamento e discrição. …"
type textarea "Fotografia sensual feminina em Curitiba com estilo, empoderamento e discrição. …"
paste textarea "Curitiba sessão de fotos sensuais em Curitiba fotografia sensual para mulheres …"
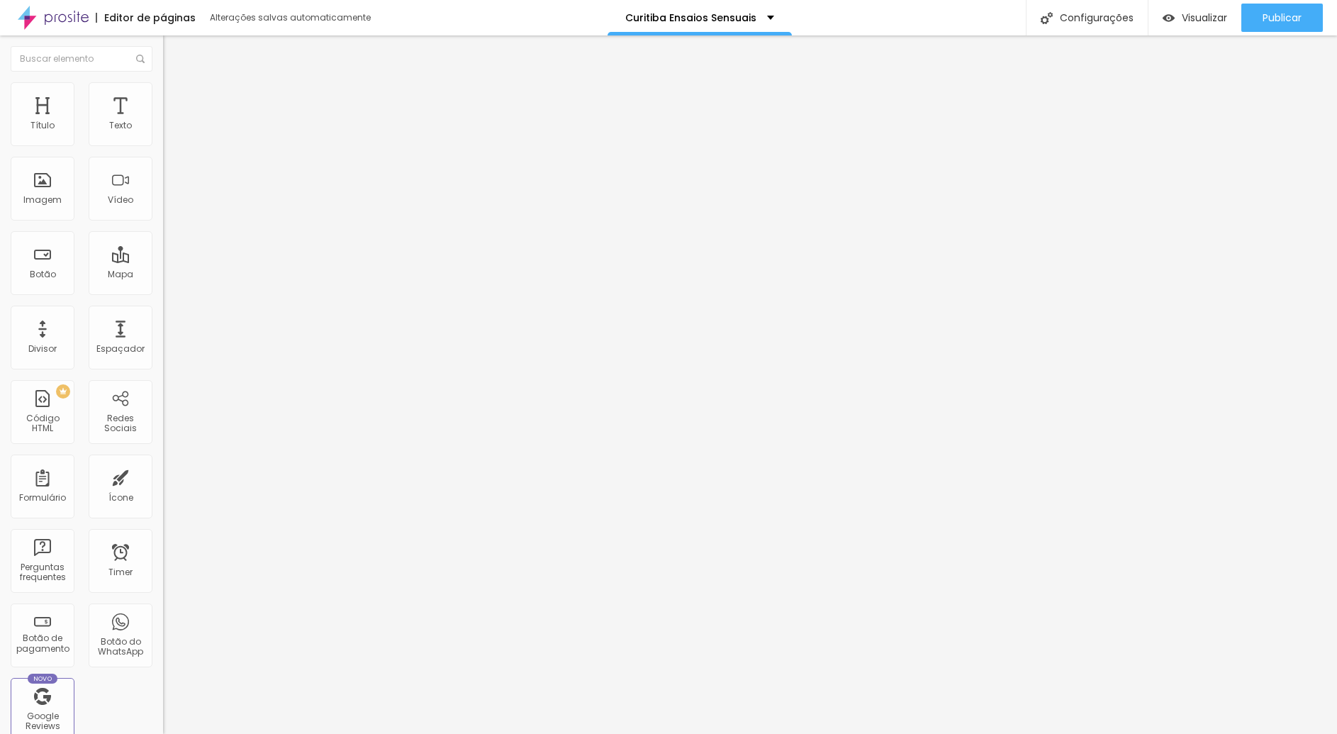
scroll to position [116, 0]
type textarea "ensaio sensual feminino Curitiba sessão de fotos sensuais em Curitiba fotografi…"
click at [1289, 18] on span "Publicar" at bounding box center [1282, 17] width 39 height 11
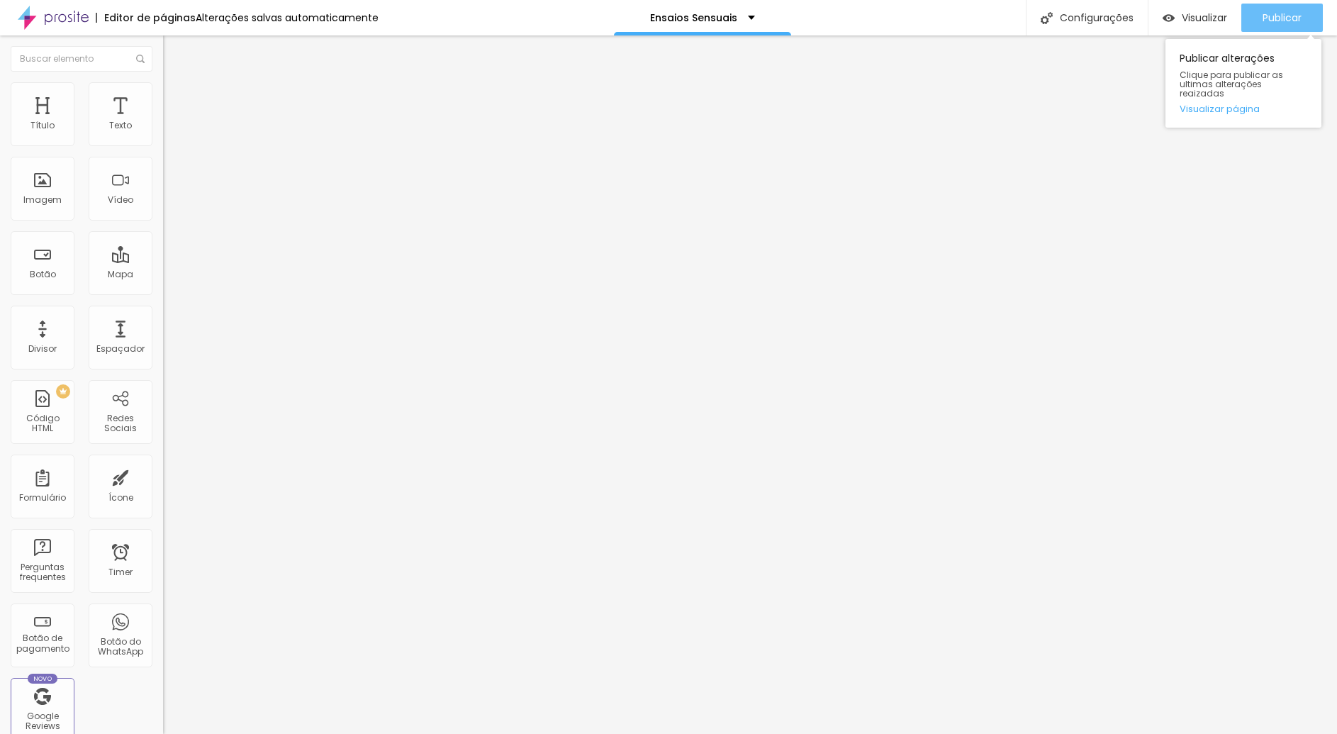
click at [1297, 16] on span "Publicar" at bounding box center [1282, 17] width 39 height 11
click at [1288, 17] on span "Publicar" at bounding box center [1282, 17] width 39 height 11
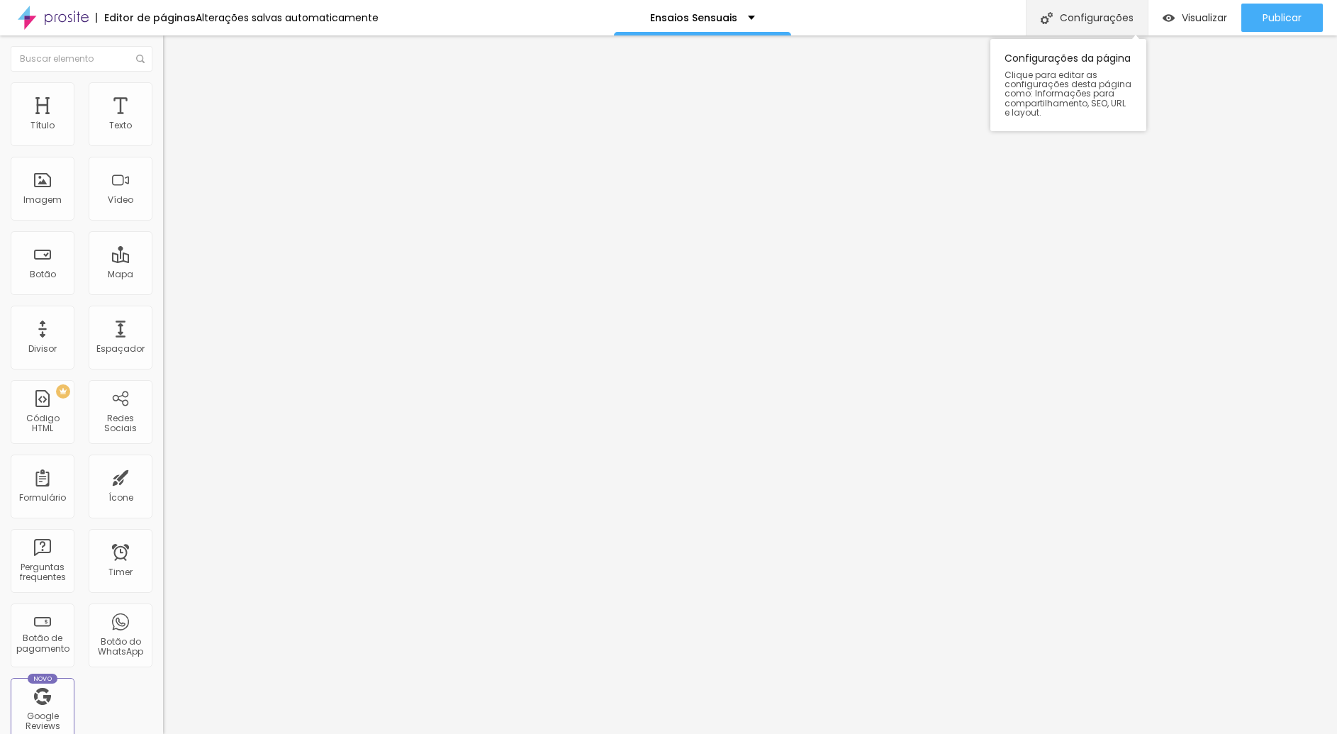
click at [1068, 16] on div "Configurações" at bounding box center [1087, 17] width 122 height 35
drag, startPoint x: 664, startPoint y: 269, endPoint x: 552, endPoint y: 281, distance: 113.3
paste input "-sensual-balneario-camboriu"
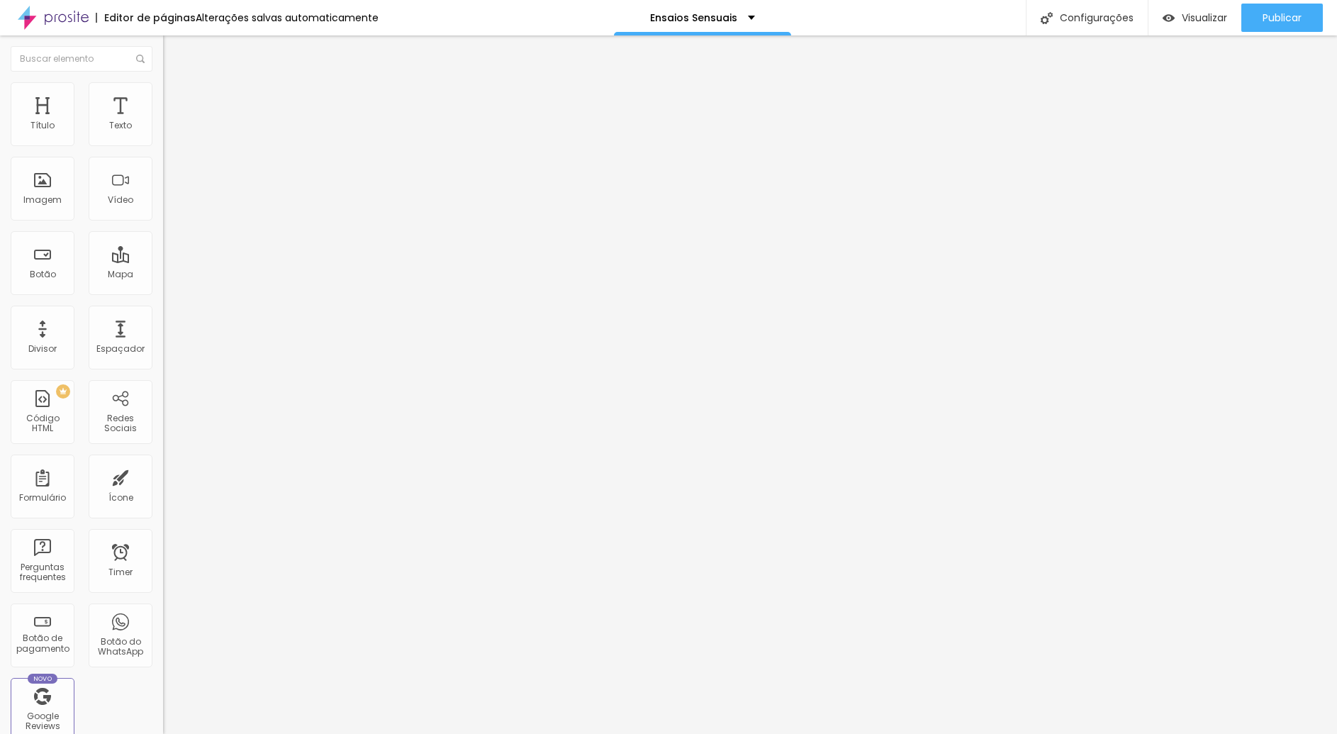
type input "/ensaio-sensual-balneario-camboriu"
click at [1280, 22] on span "Publicar" at bounding box center [1282, 17] width 39 height 11
